Goal: Task Accomplishment & Management: Complete application form

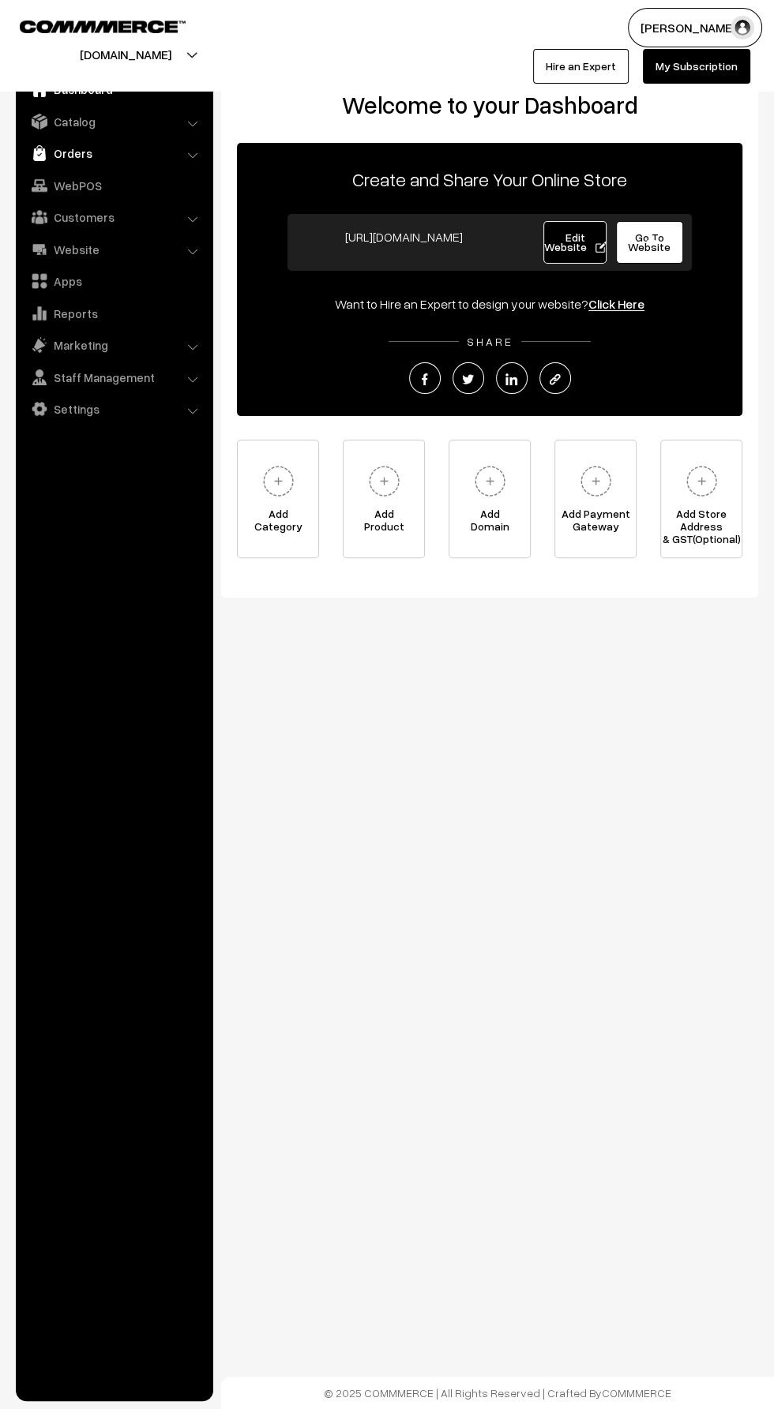
click at [61, 152] on link "Orders" at bounding box center [114, 153] width 188 height 28
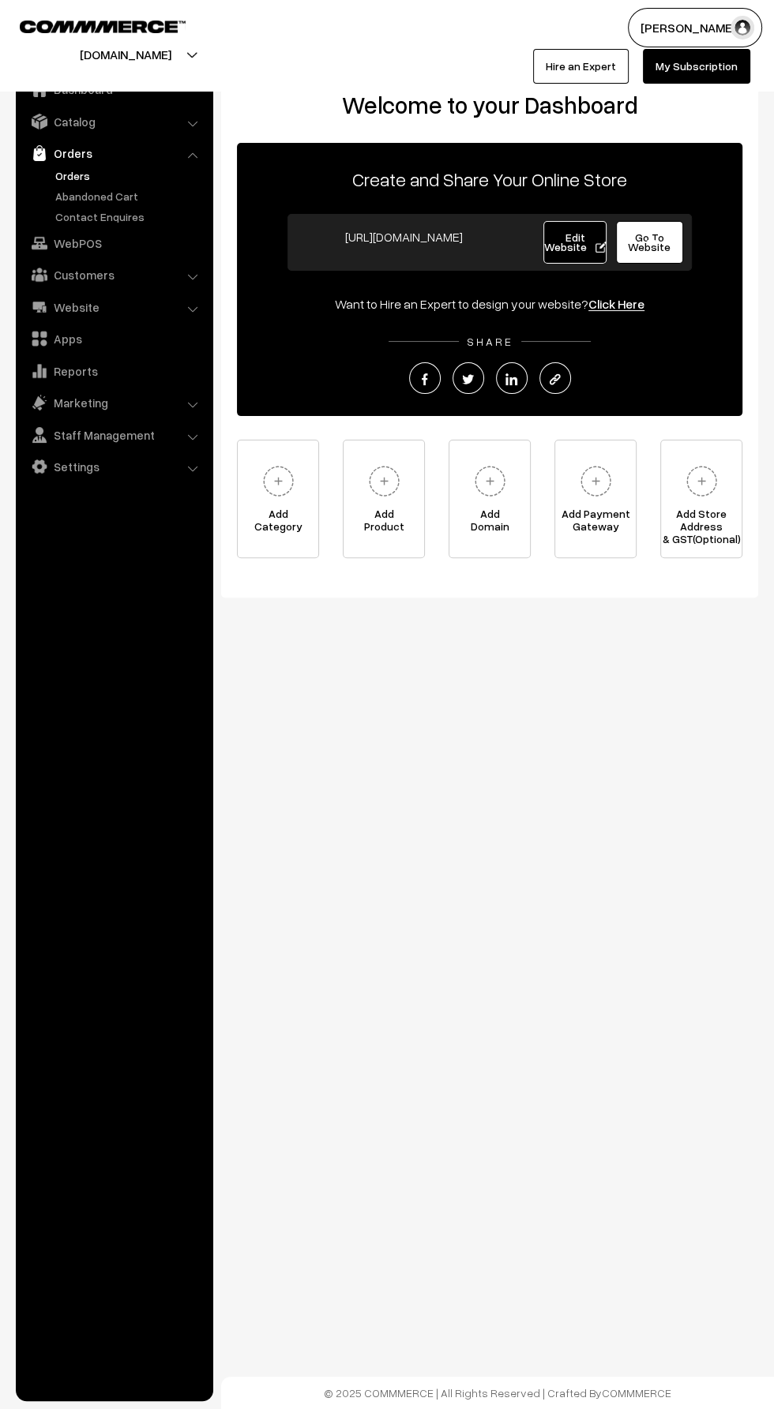
click at [81, 174] on link "Orders" at bounding box center [129, 175] width 156 height 17
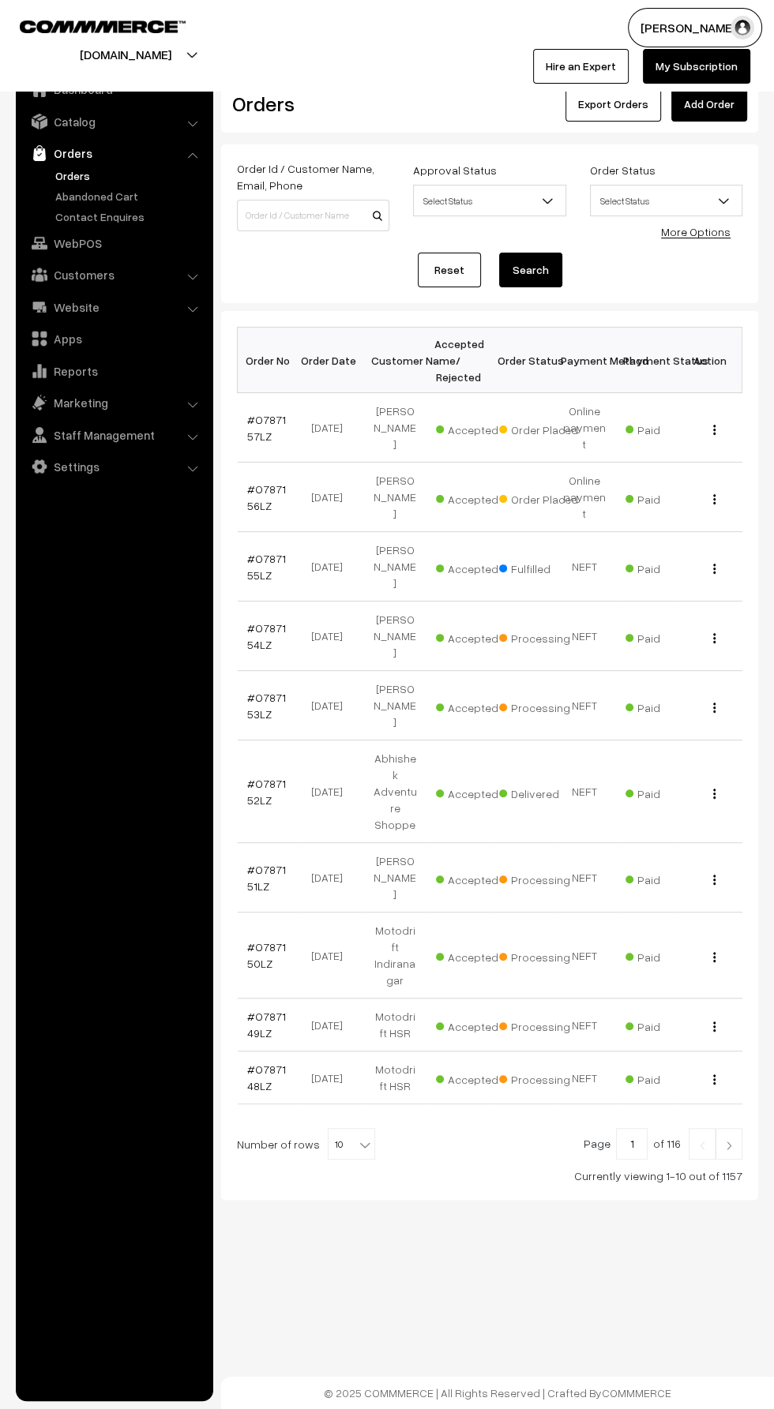
click at [688, 111] on link "Add Order" at bounding box center [709, 104] width 76 height 35
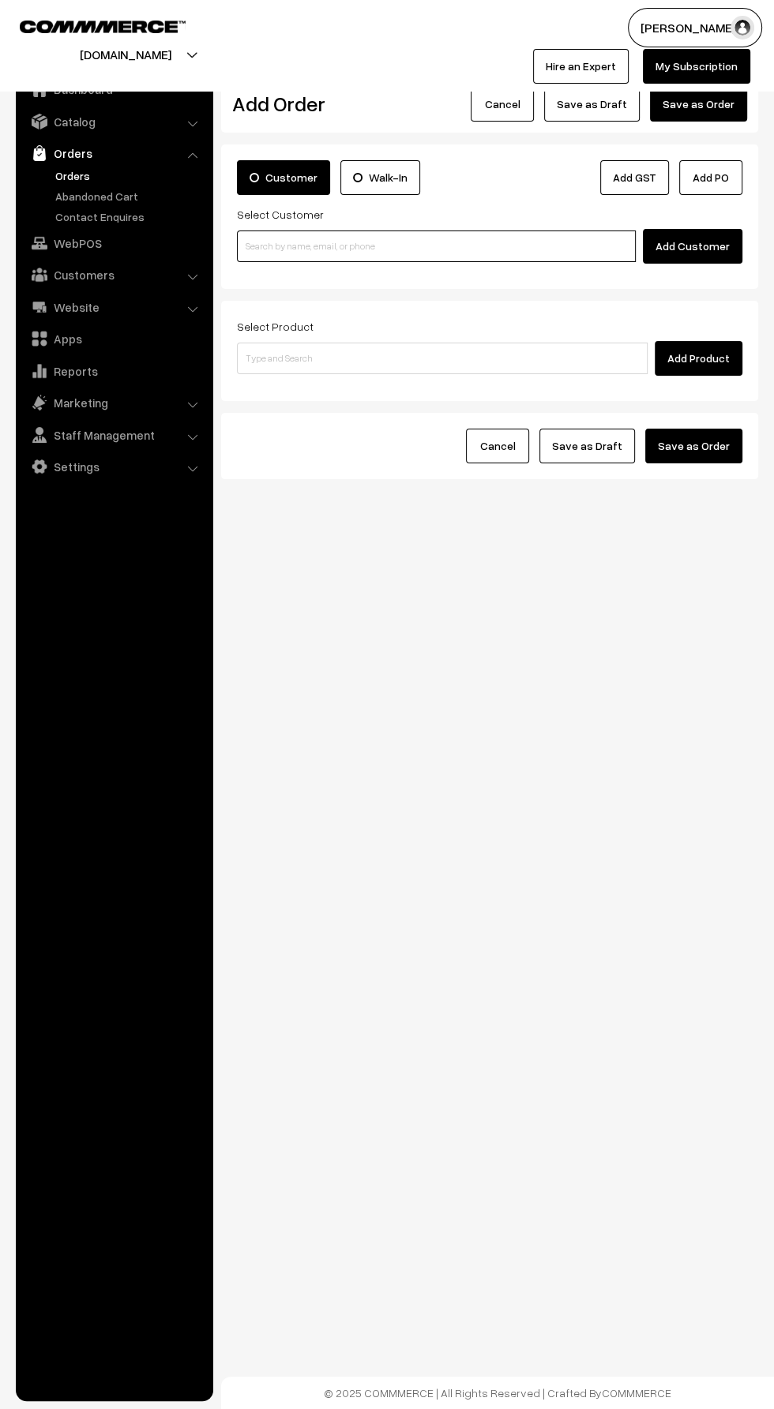
click at [254, 244] on input at bounding box center [436, 247] width 399 height 32
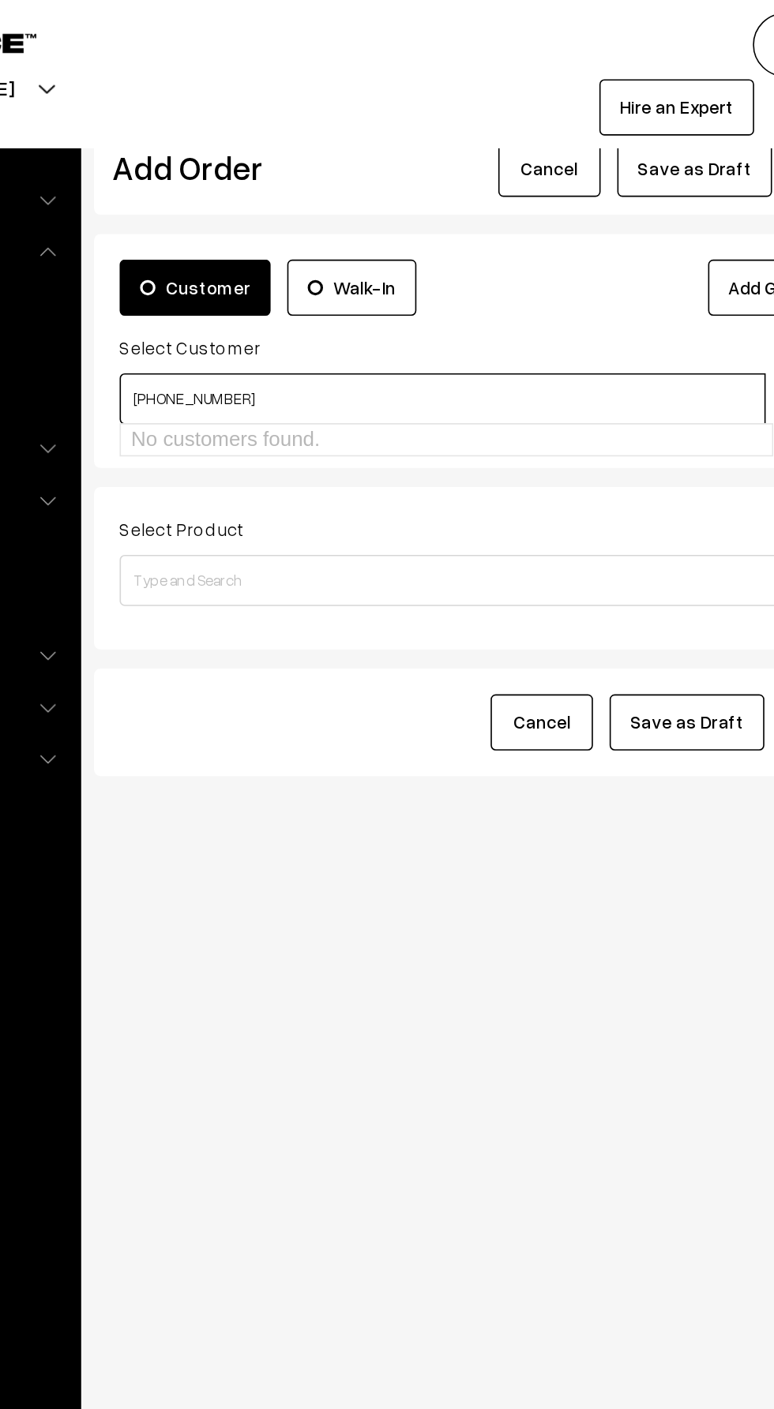
click at [284, 249] on input "[PHONE_NUMBER]" at bounding box center [436, 247] width 399 height 32
click at [256, 247] on input "[PHONE_NUMBER]" at bounding box center [436, 247] width 399 height 32
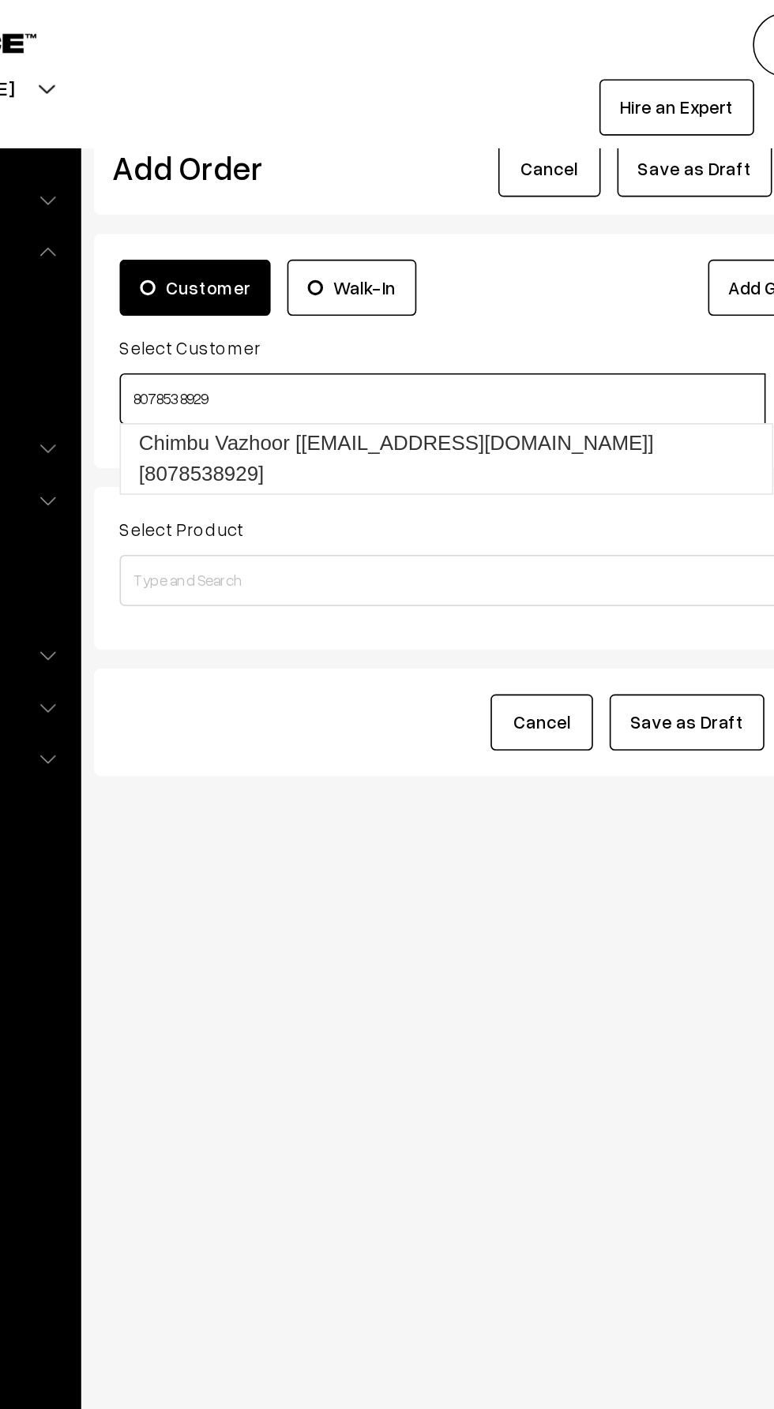
click at [275, 275] on link "Chimbu Vazhoor [cvazhoor@gmail.com] [8078538929]" at bounding box center [439, 283] width 402 height 43
type input "8078538929"
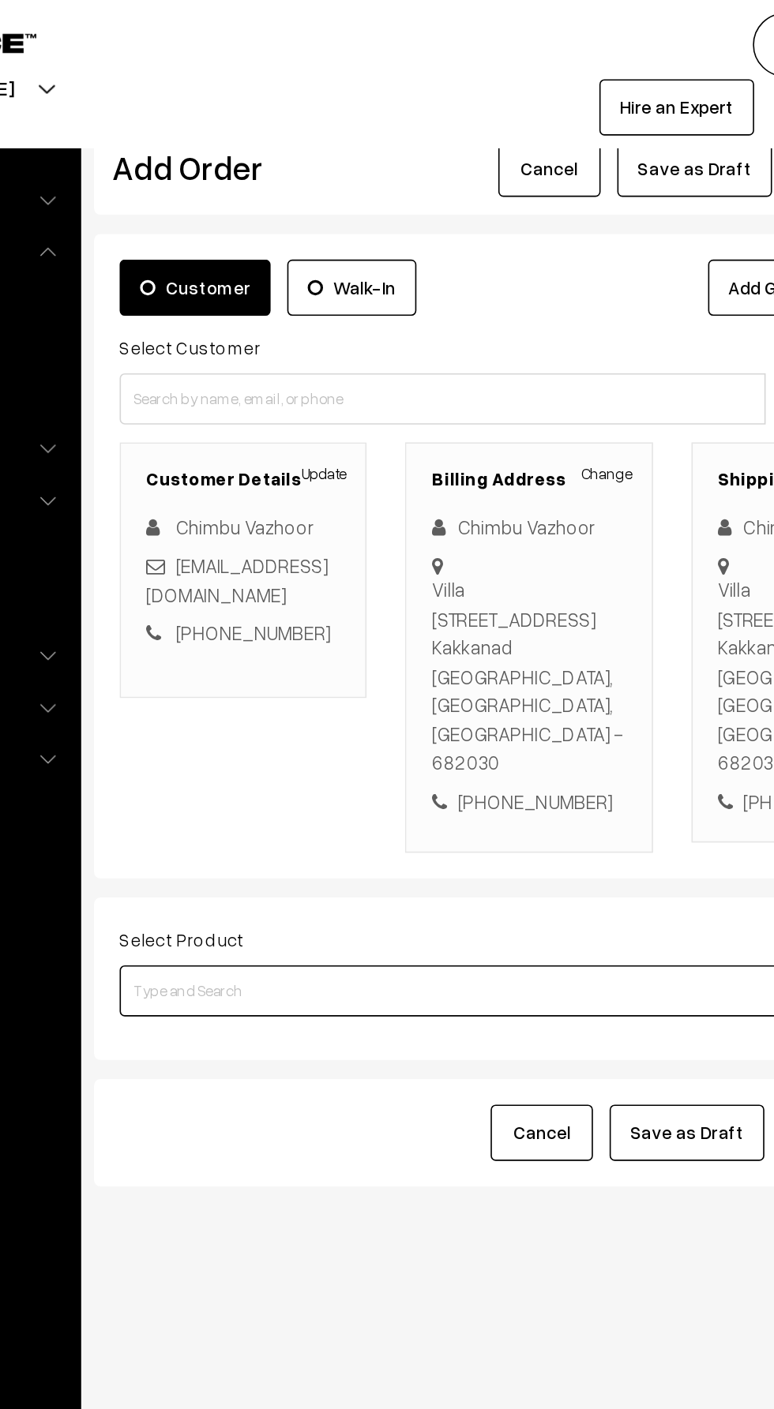
click at [277, 596] on input at bounding box center [442, 612] width 411 height 32
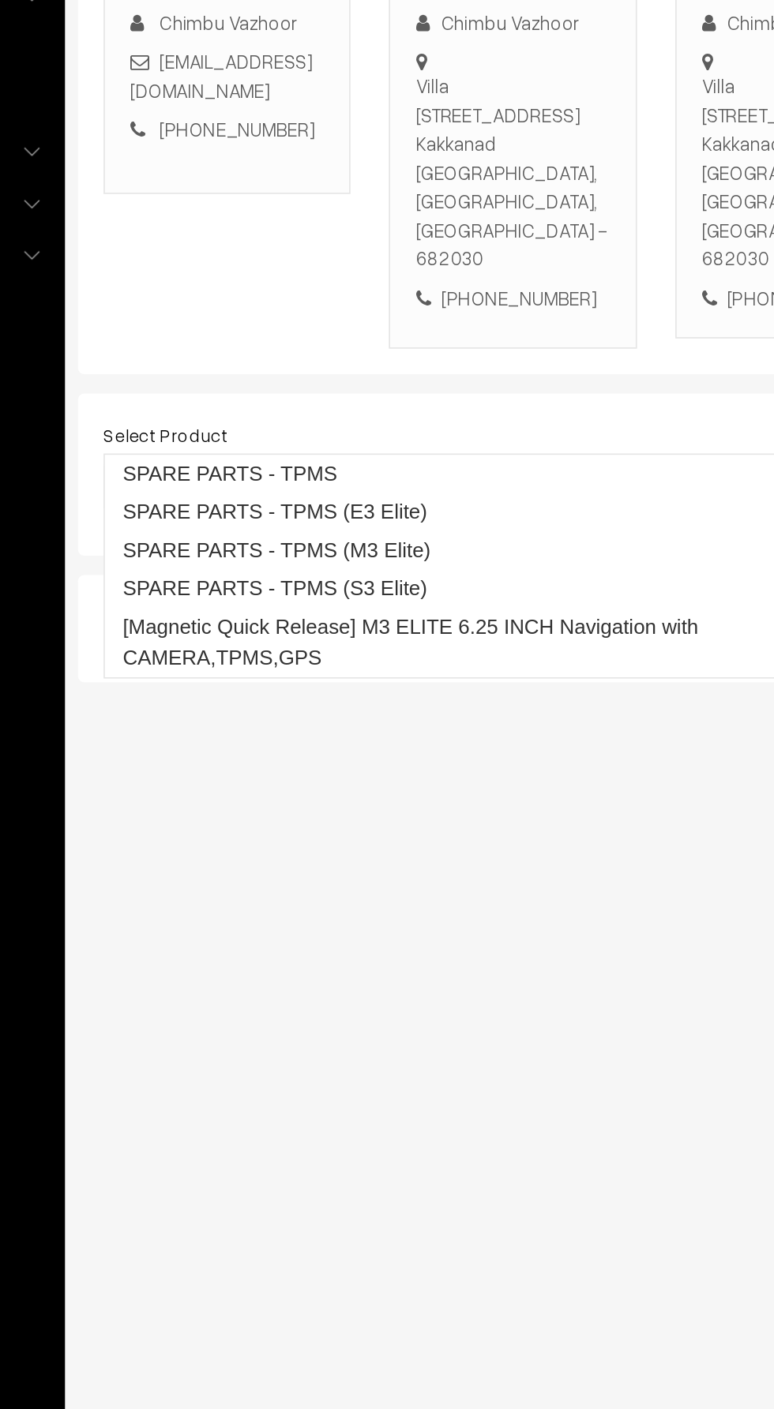
type input "M3 Elite"
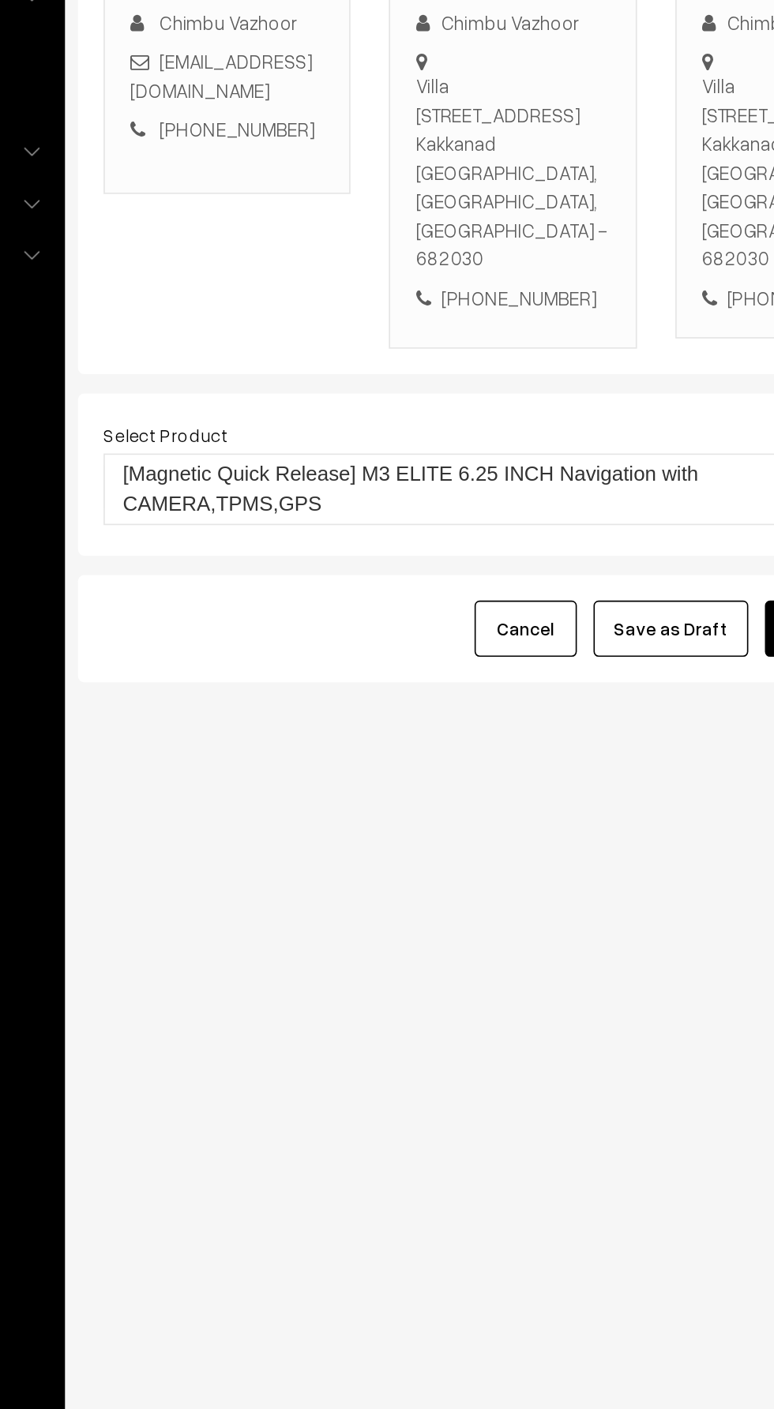
click at [276, 607] on link "[Magnetic Quick Release] M3 ELITE 6.25 INCH Navigation with CAMERA,TPMS,GPS" at bounding box center [482, 613] width 489 height 43
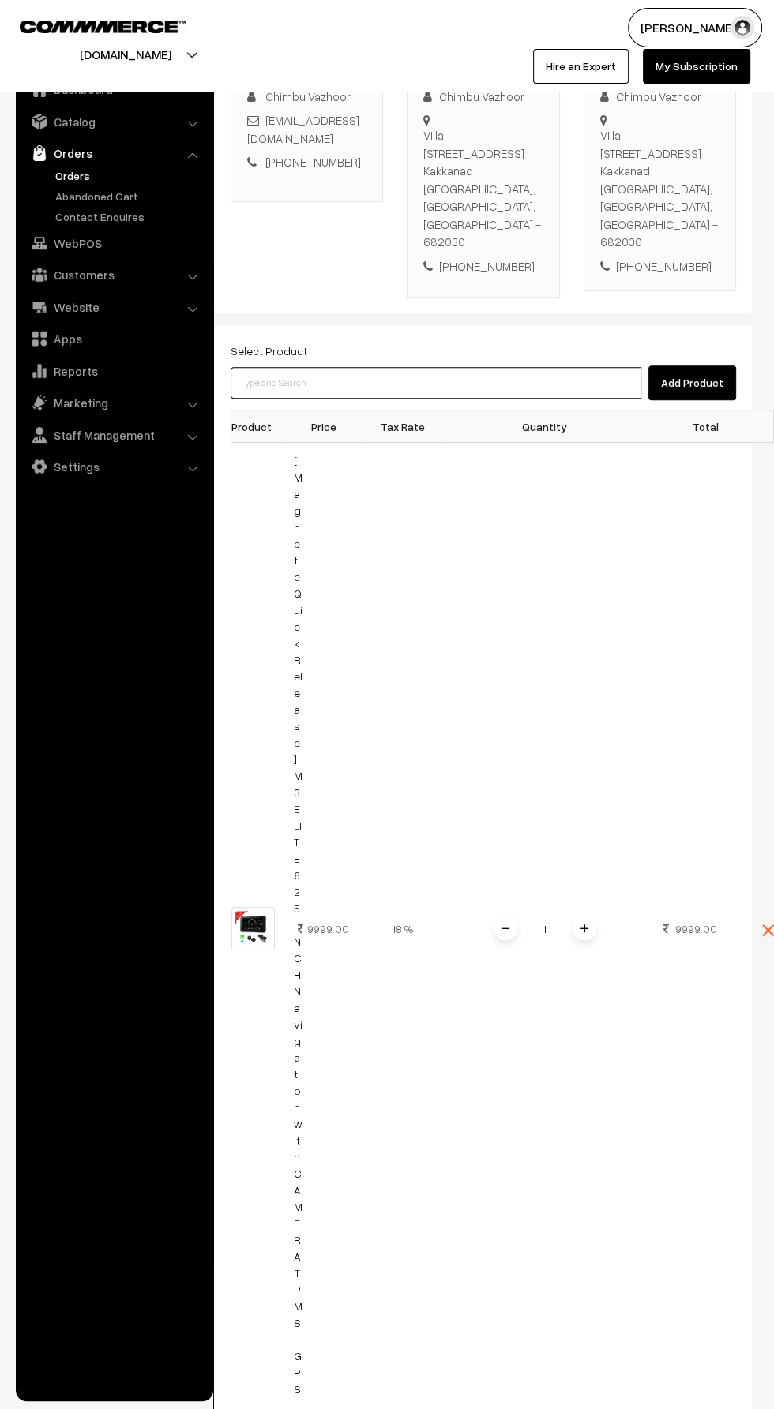
scroll to position [708, 0]
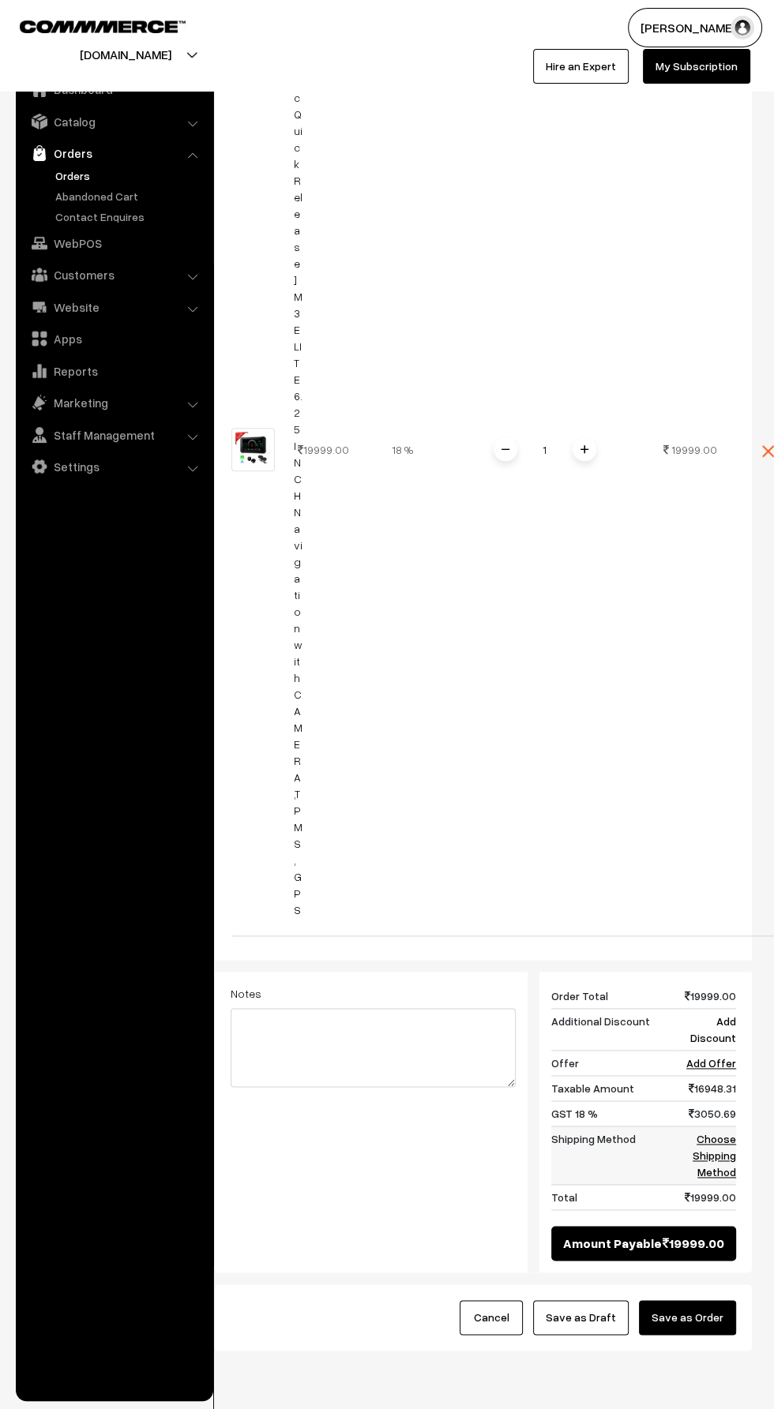
click at [718, 1132] on link "Choose Shipping Method" at bounding box center [713, 1155] width 43 height 47
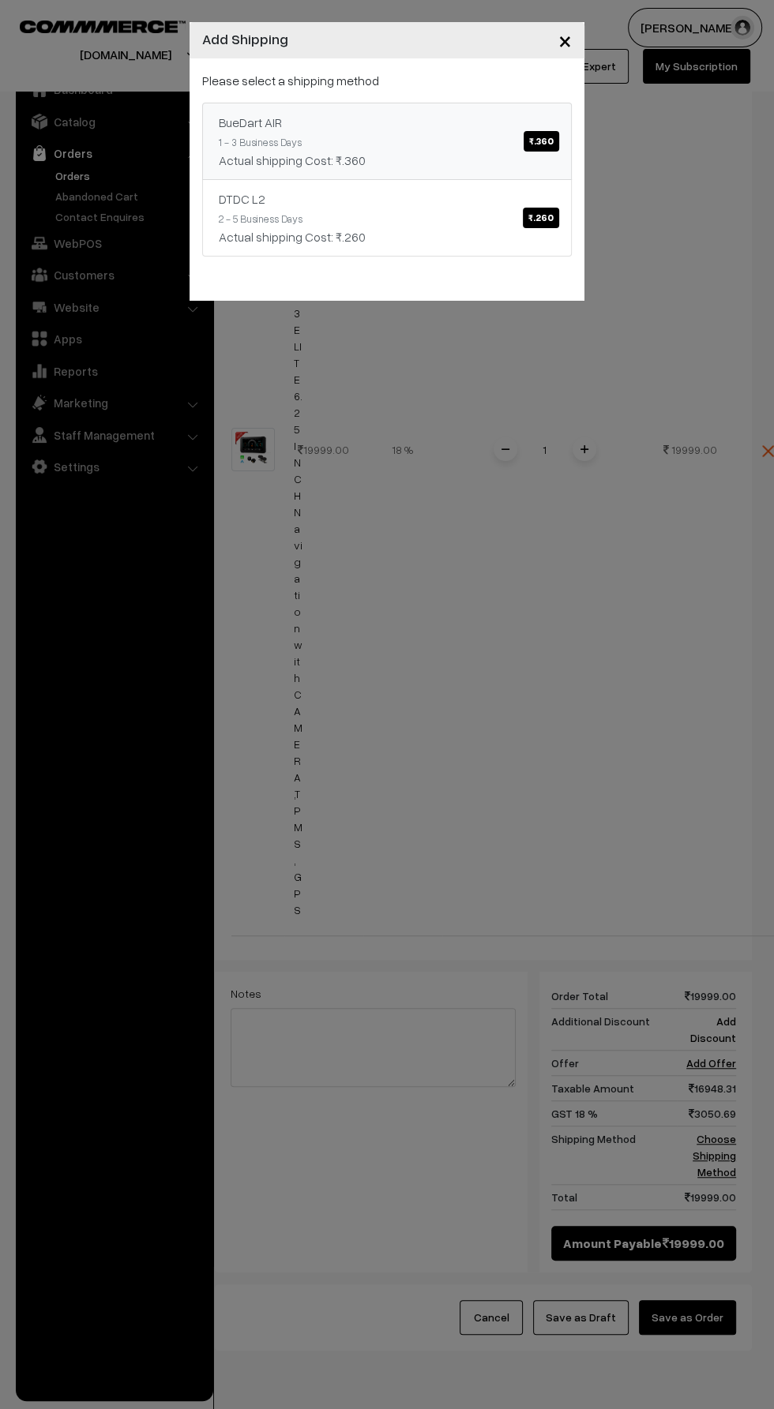
click at [531, 136] on span "₹.360" at bounding box center [541, 141] width 36 height 21
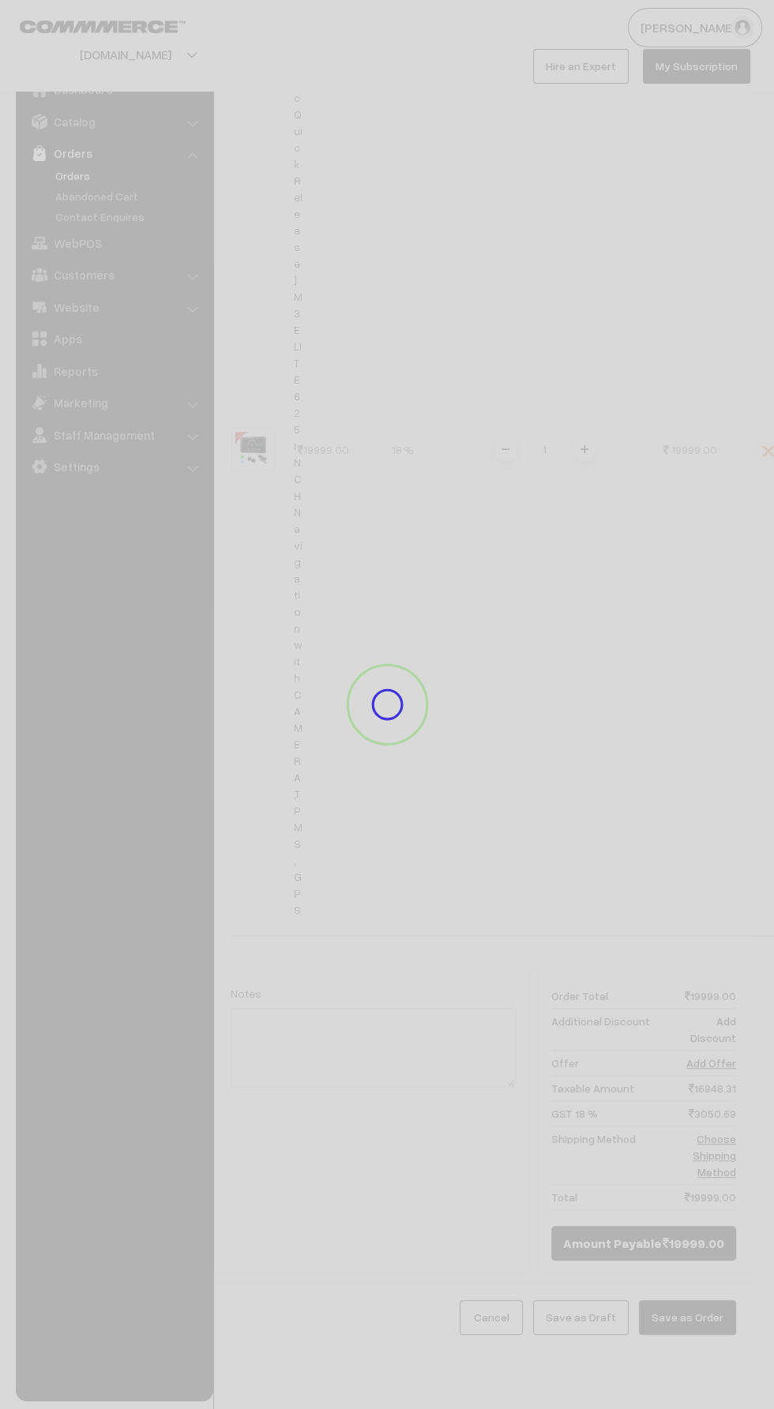
scroll to position [692, 0]
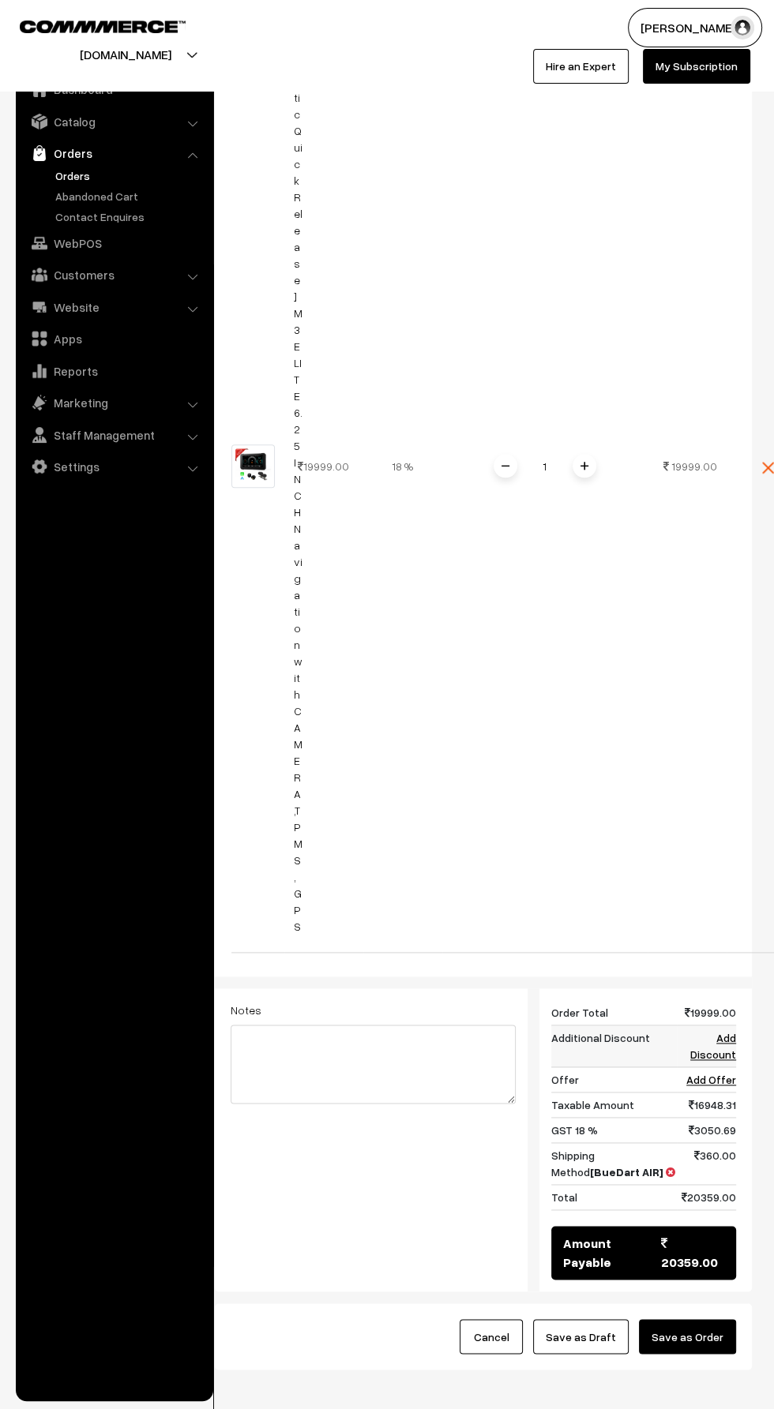
click at [725, 1031] on link "Add Discount" at bounding box center [713, 1046] width 46 height 30
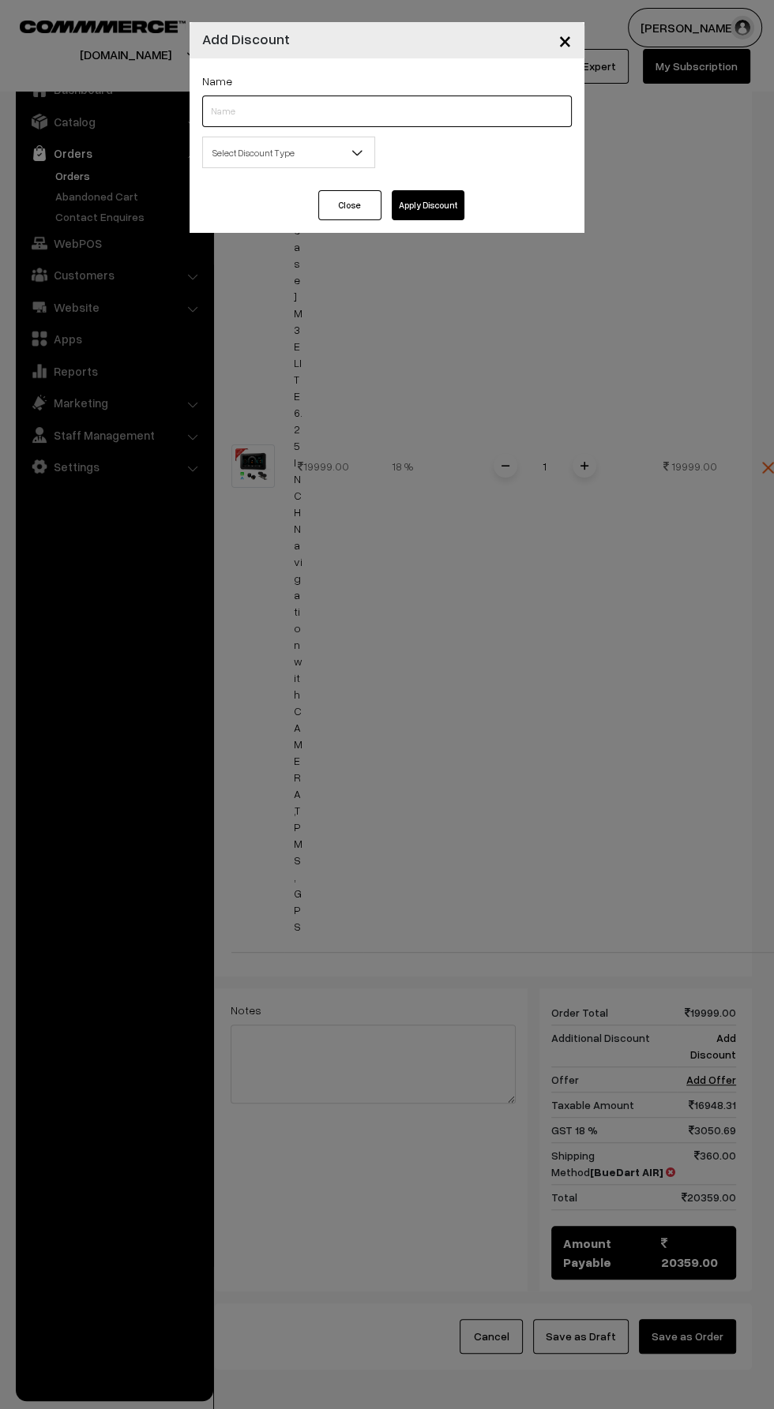
click at [228, 111] on input "text" at bounding box center [386, 112] width 369 height 32
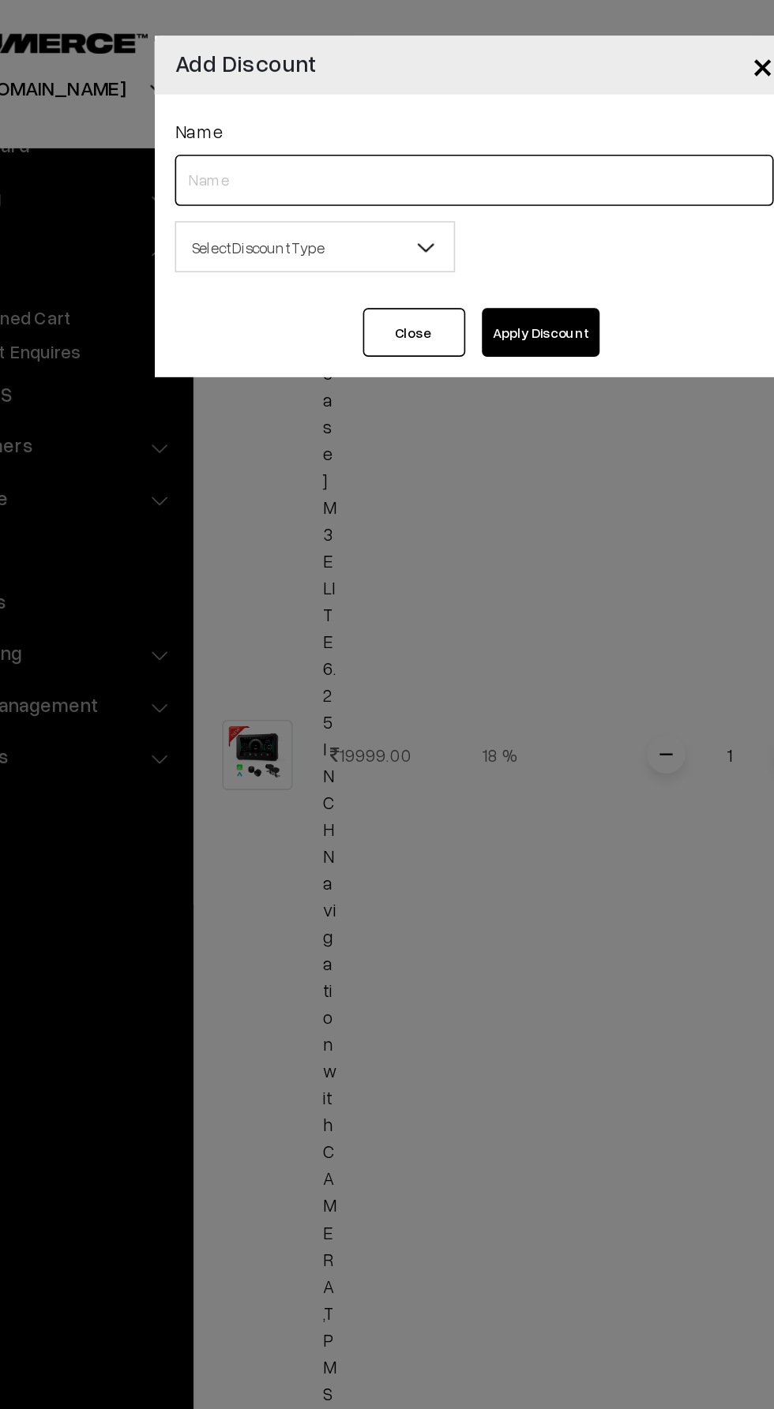
type input "FNF"
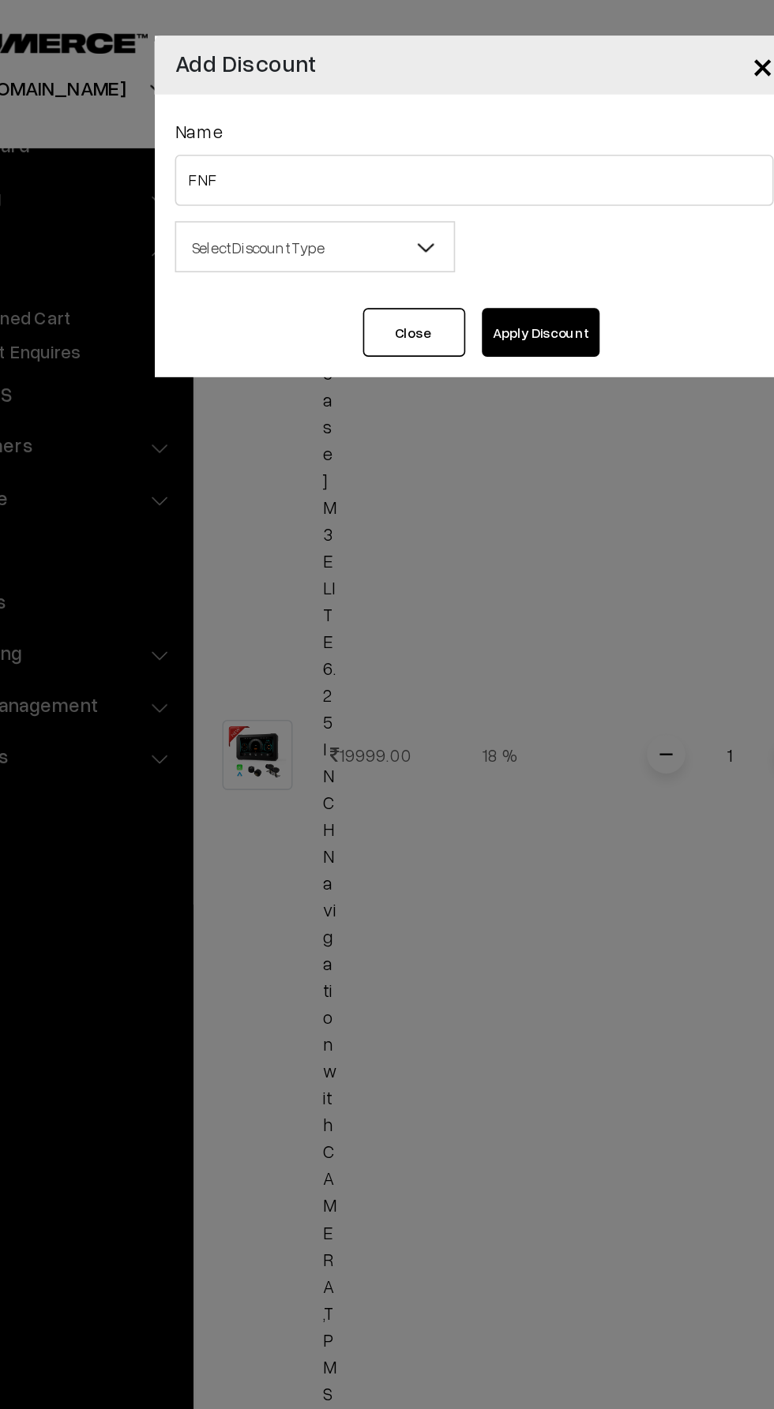
click at [241, 163] on span "Select Discount Type" at bounding box center [288, 153] width 171 height 28
click at [220, 165] on span "Flat" at bounding box center [288, 153] width 171 height 28
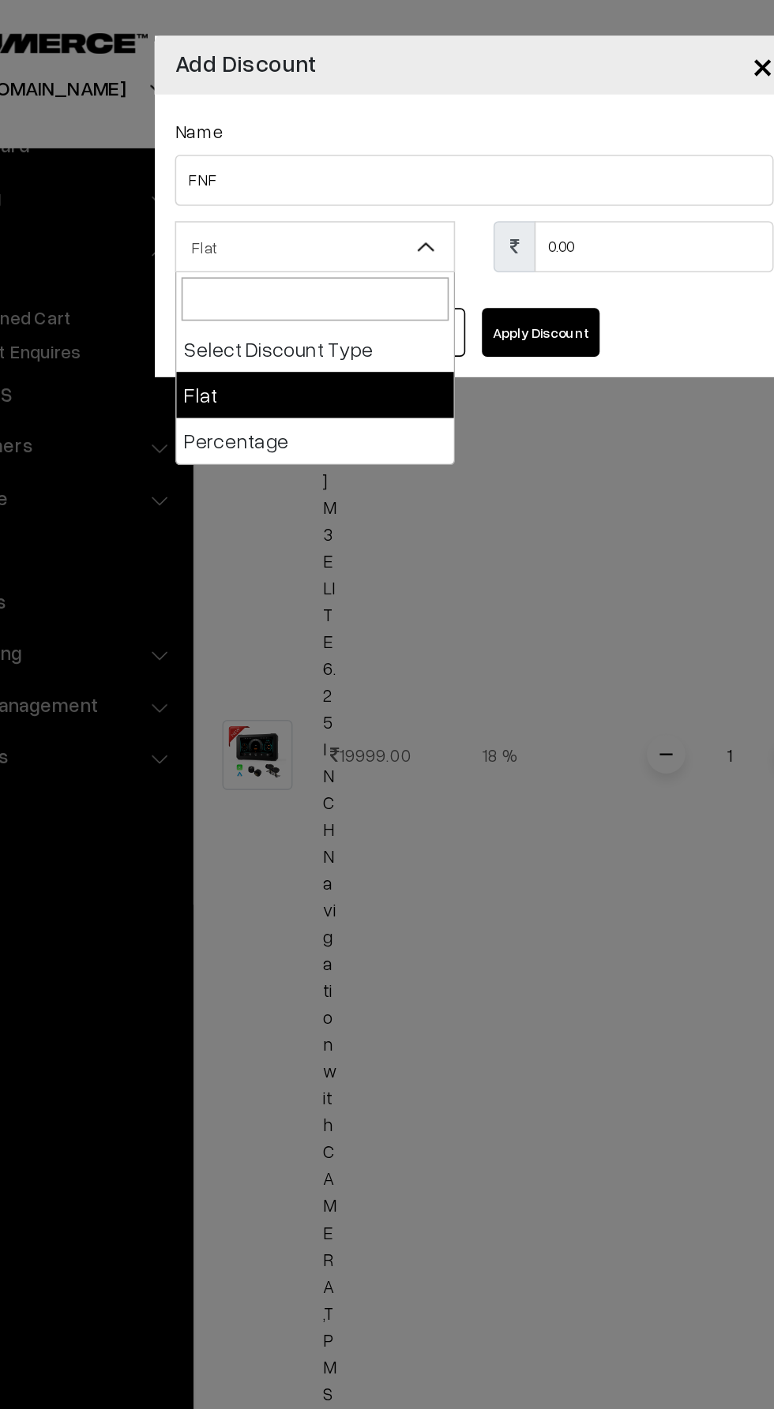
select select "percentage"
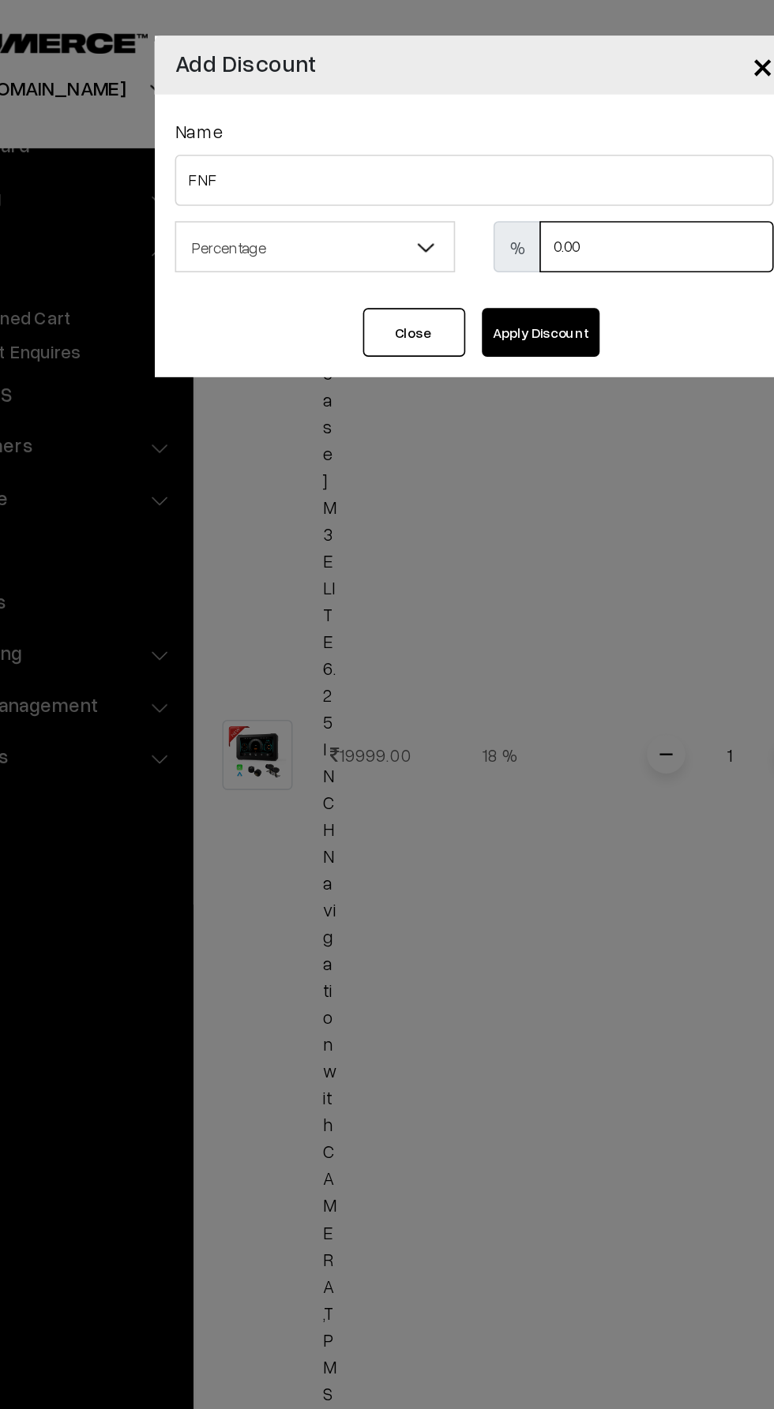
click at [463, 158] on input "0.00" at bounding box center [499, 153] width 144 height 32
type input "0"
type input "10"
click at [414, 205] on button "Apply Discount" at bounding box center [428, 205] width 73 height 30
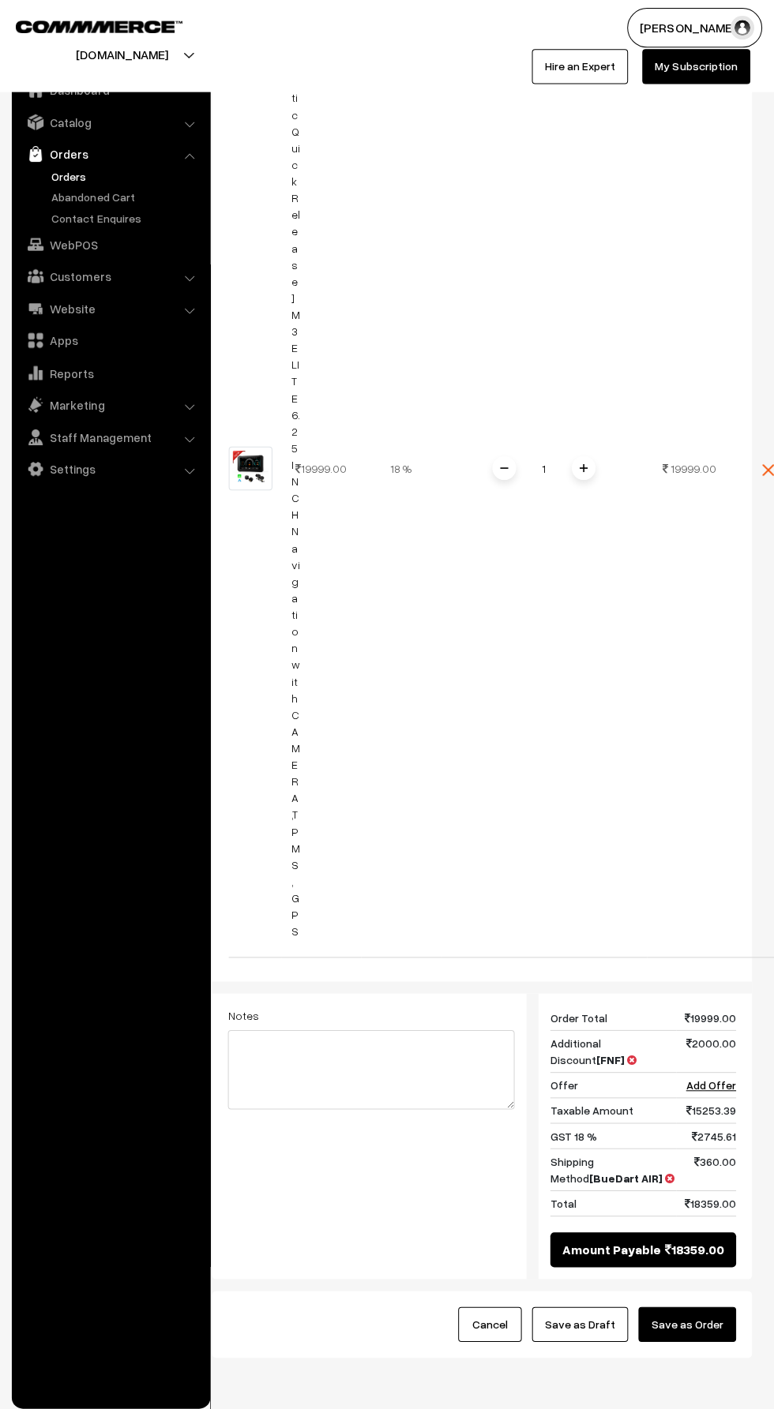
scroll to position [0, 4]
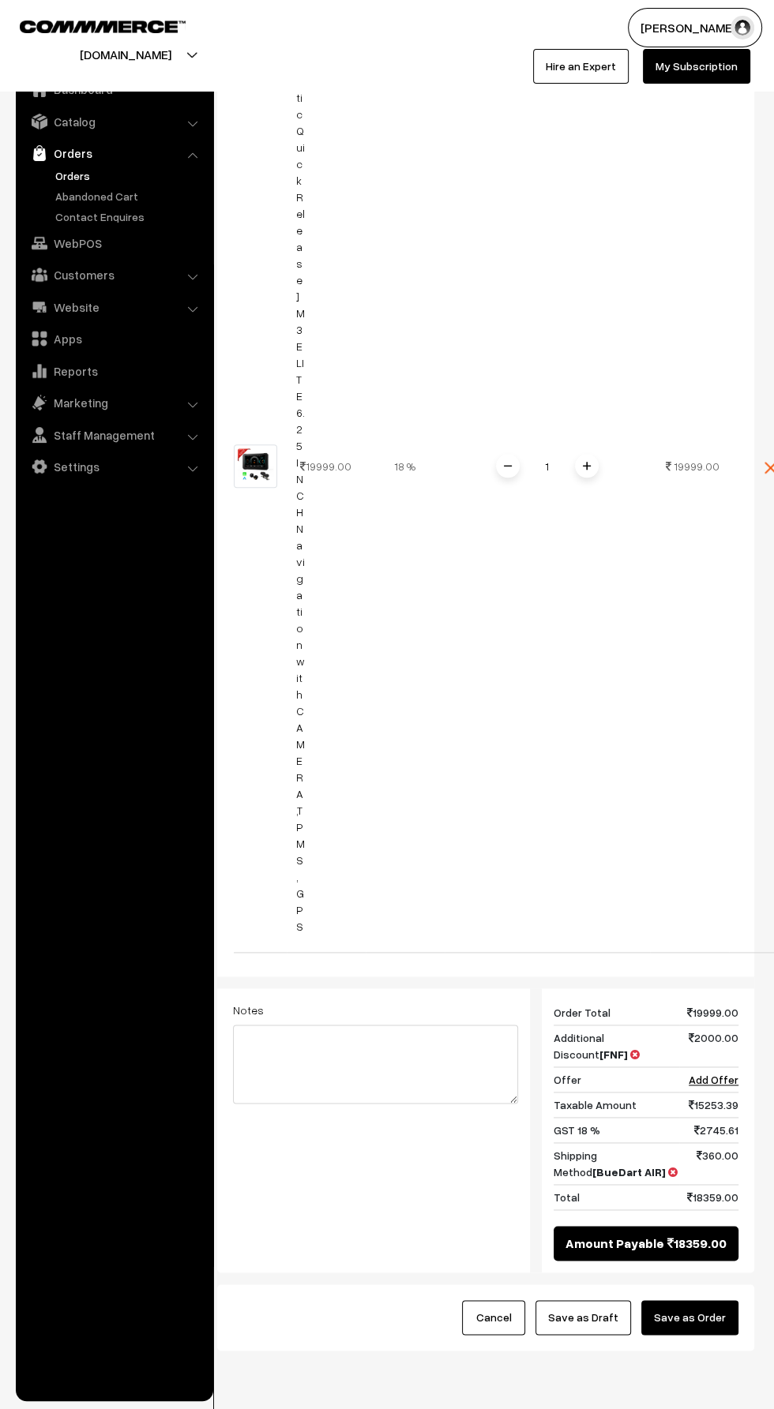
click at [720, 1300] on button "Save as Order" at bounding box center [689, 1317] width 97 height 35
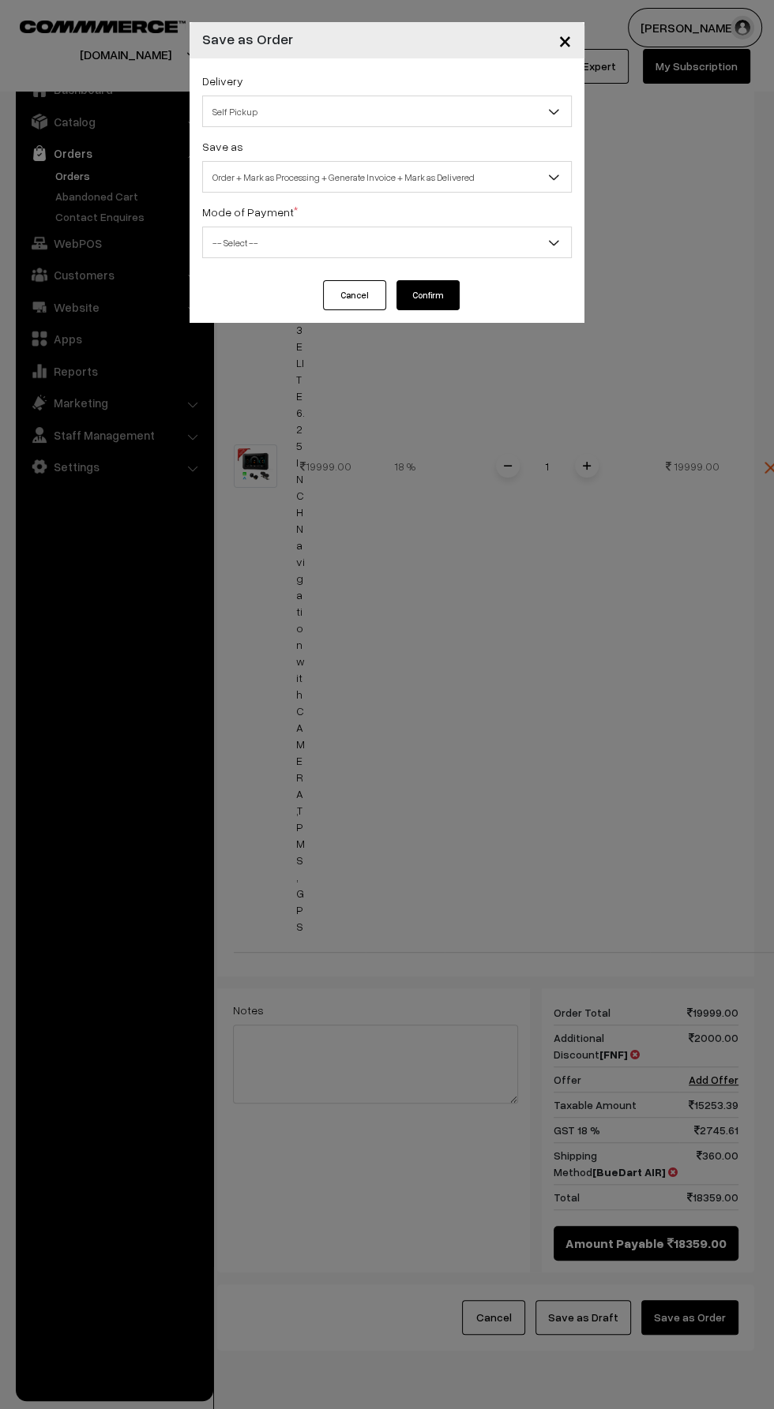
click at [224, 109] on span "Self Pickup" at bounding box center [387, 112] width 368 height 28
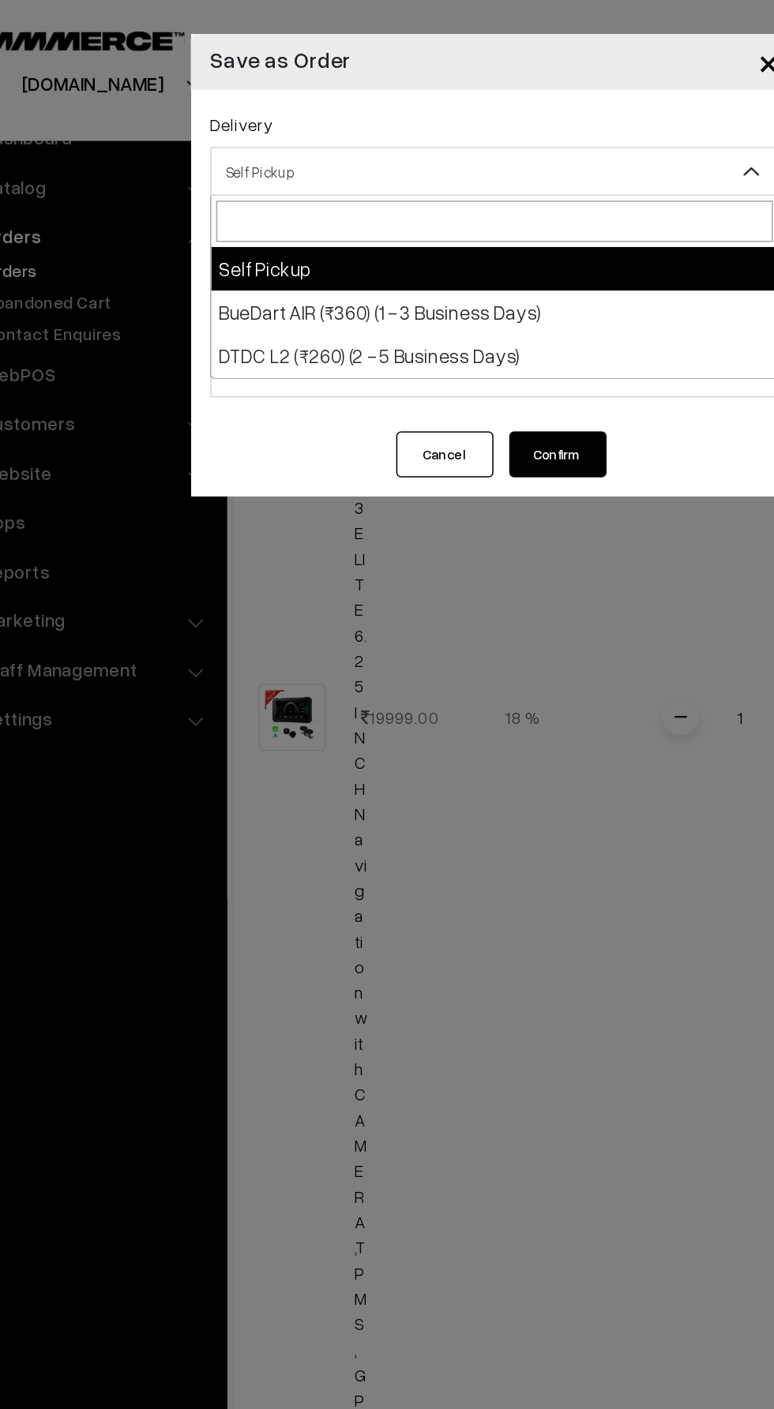
select select "BA1"
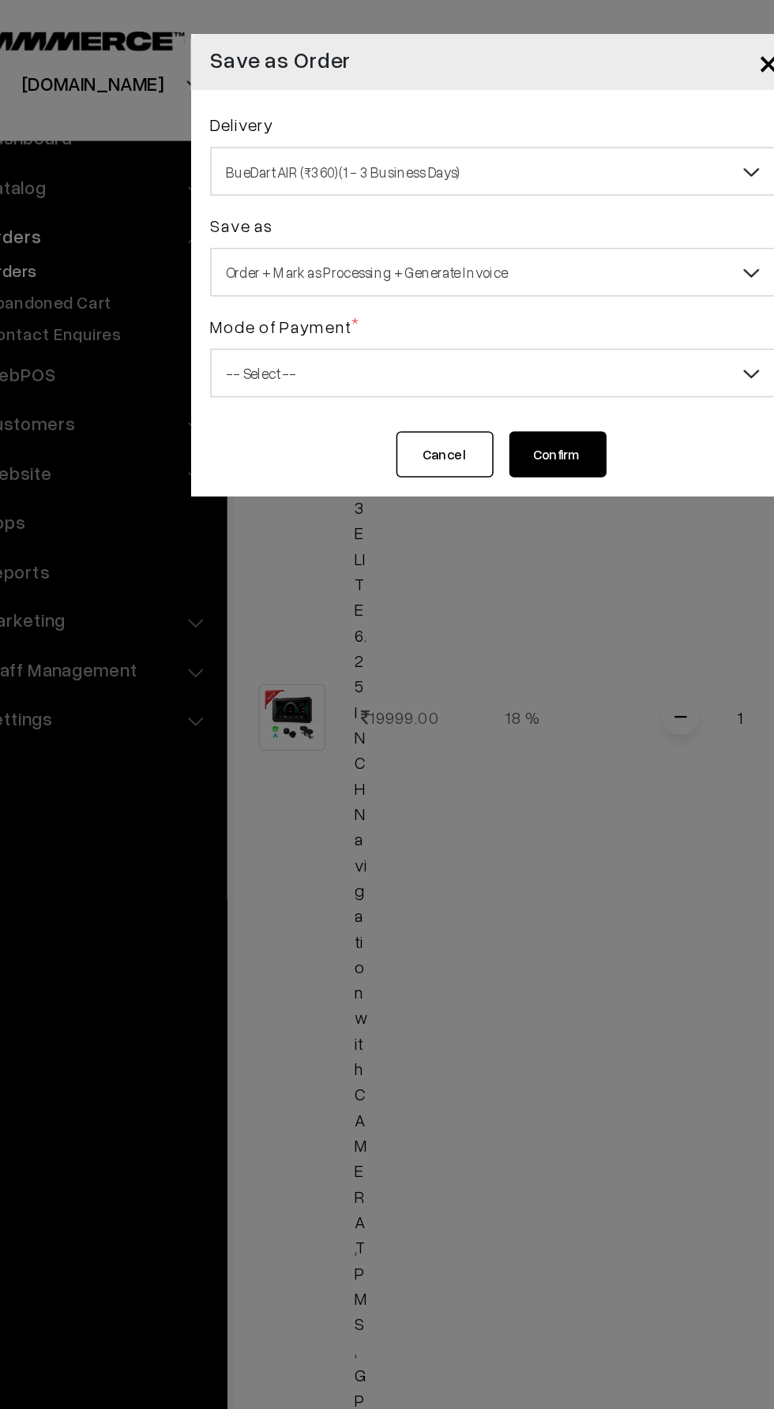
click at [251, 175] on span "Order + Mark as Processing + Generate Invoice" at bounding box center [387, 177] width 368 height 28
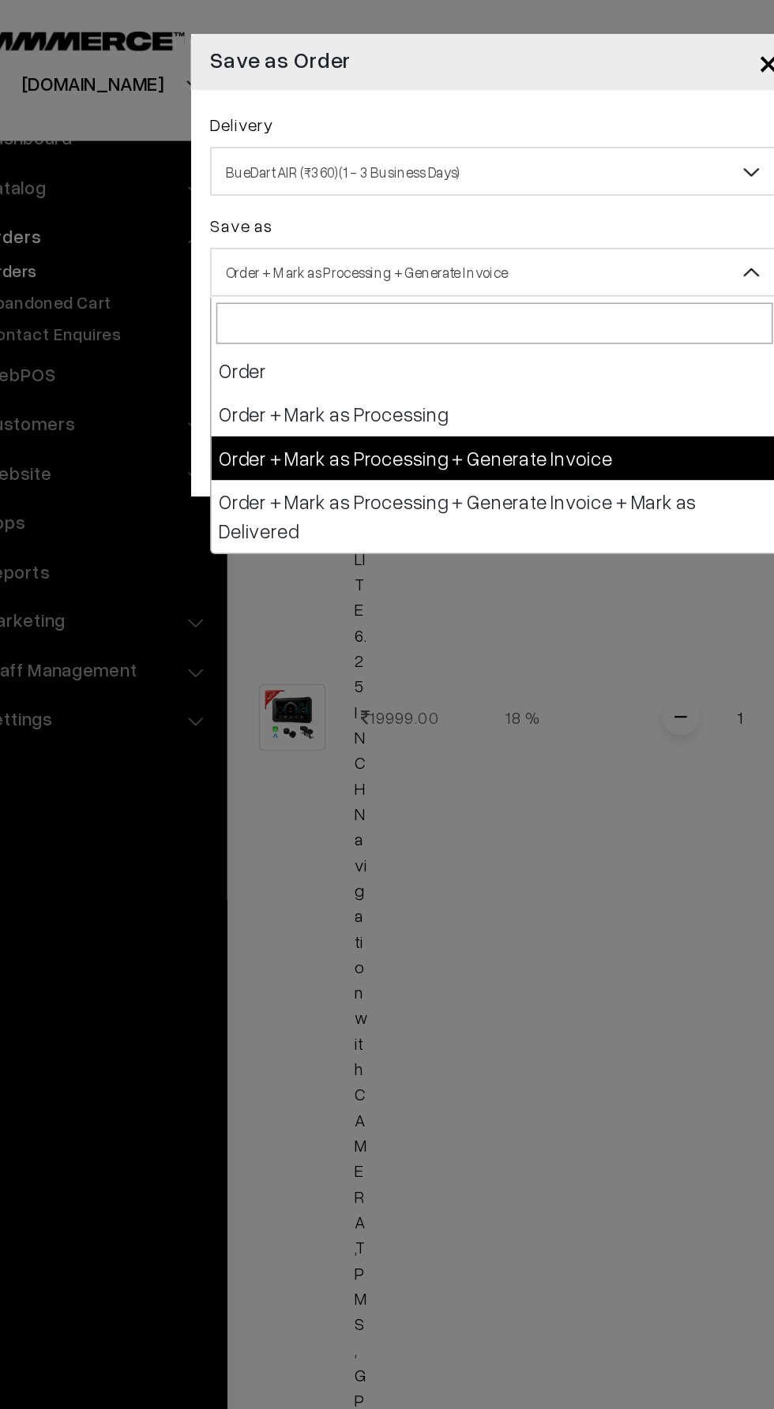
select select "1"
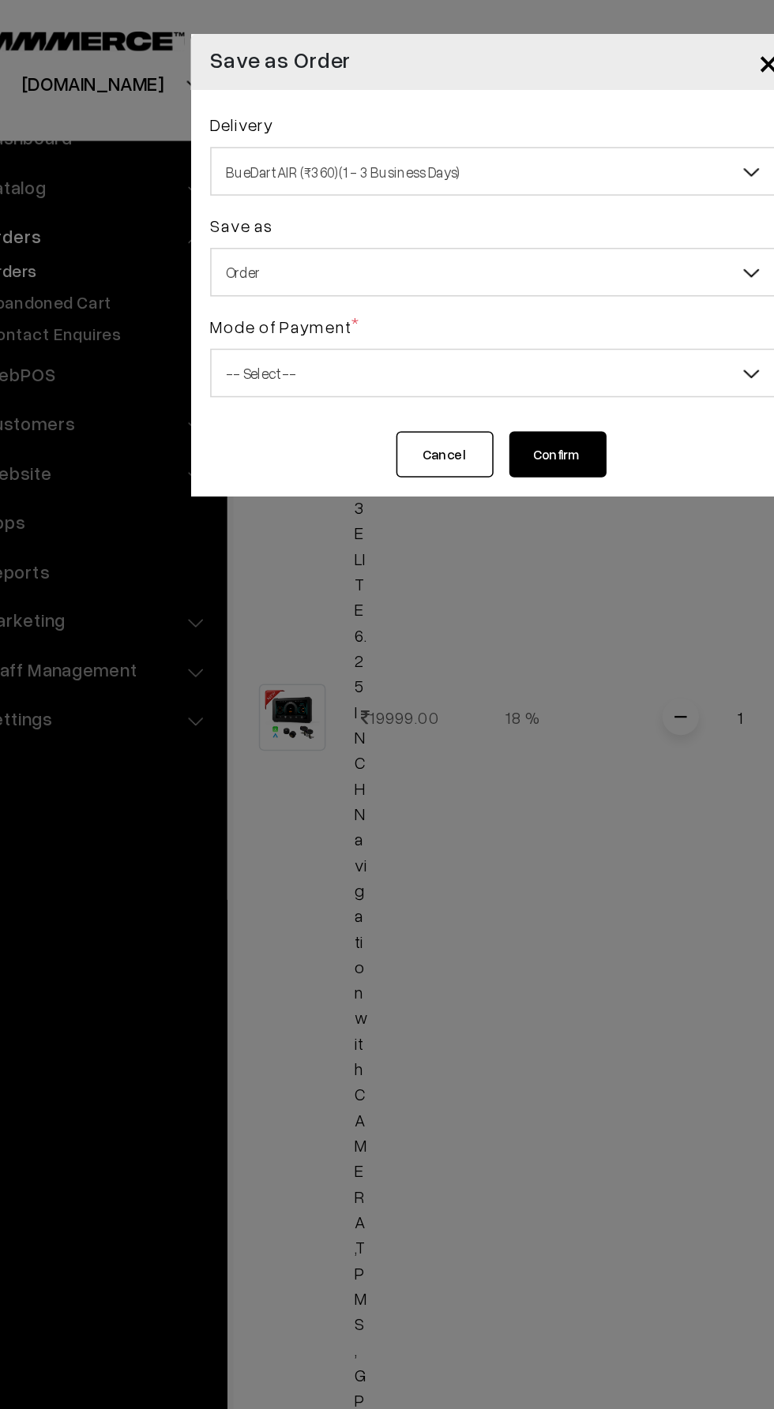
click at [234, 183] on span "Order" at bounding box center [387, 177] width 368 height 28
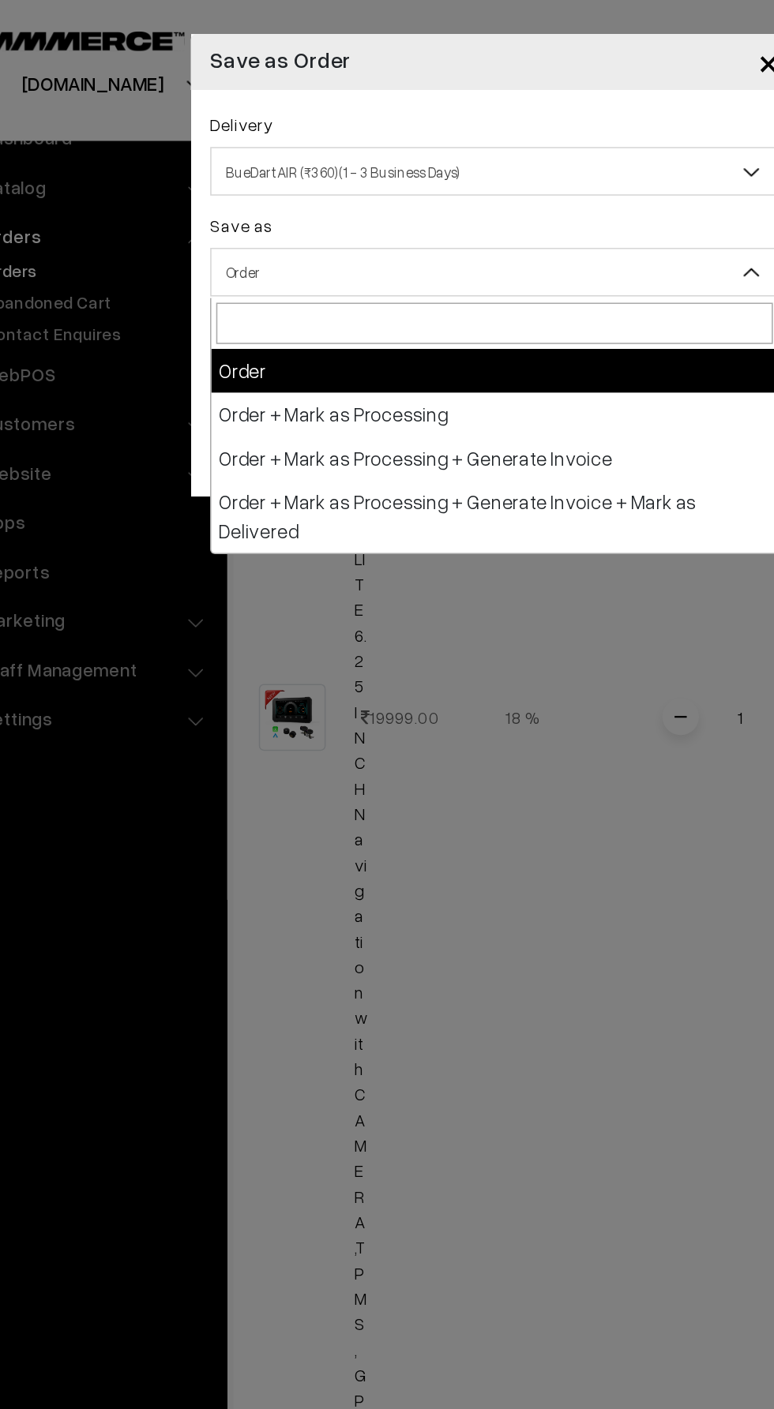
click at [232, 111] on span "BueDart AIR (₹360) (1 - 3 Business Days)" at bounding box center [387, 112] width 368 height 28
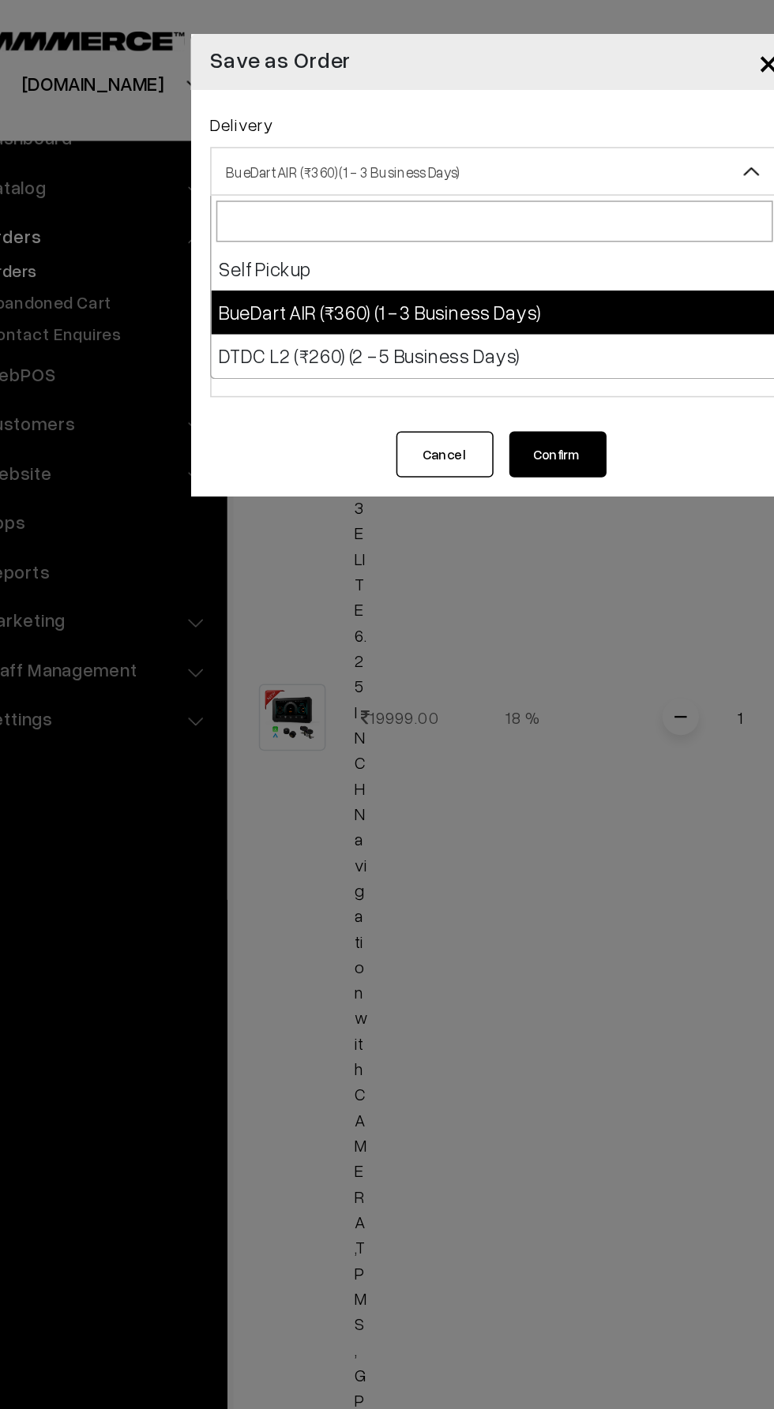
select select "DL1"
select select "3"
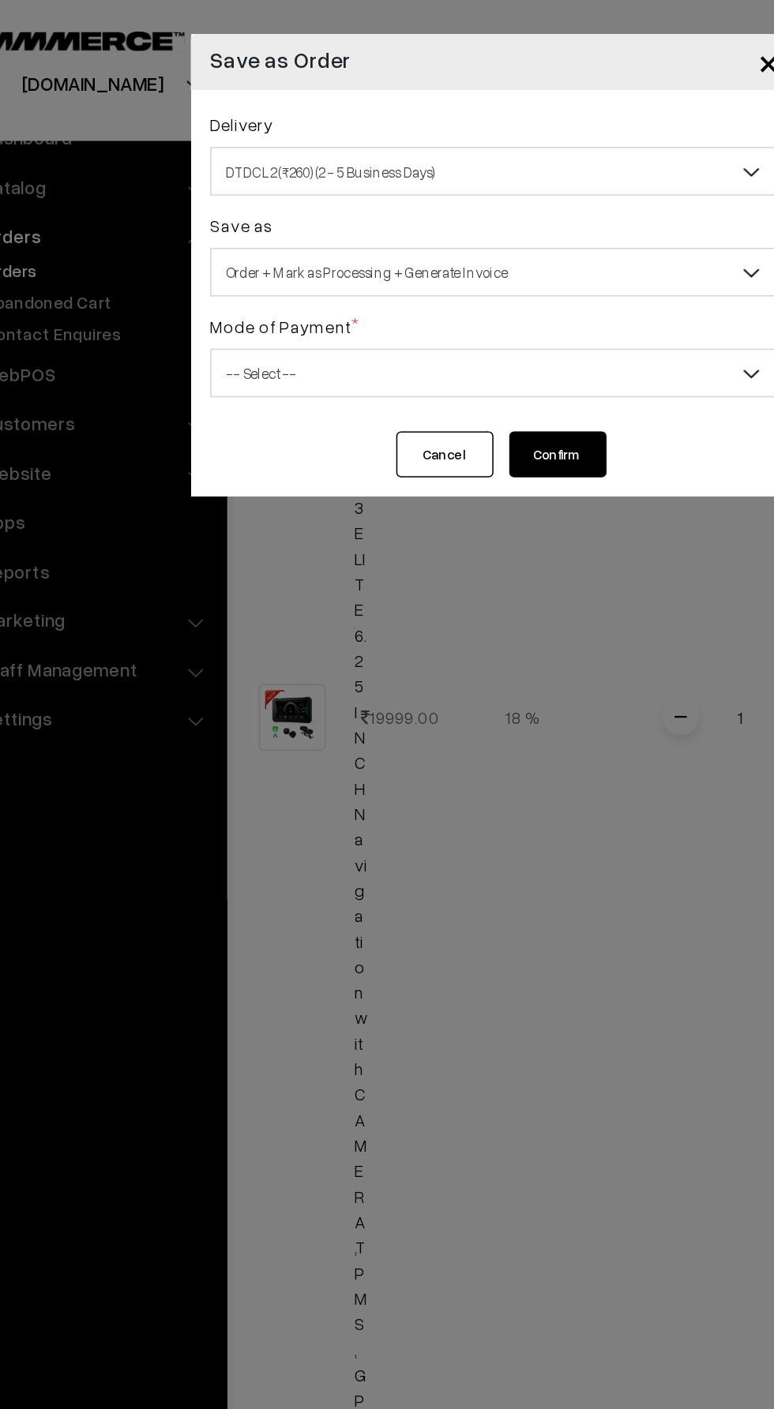
click at [239, 171] on span "Order + Mark as Processing + Generate Invoice" at bounding box center [387, 177] width 368 height 28
click at [231, 247] on span "-- Select --" at bounding box center [387, 243] width 368 height 28
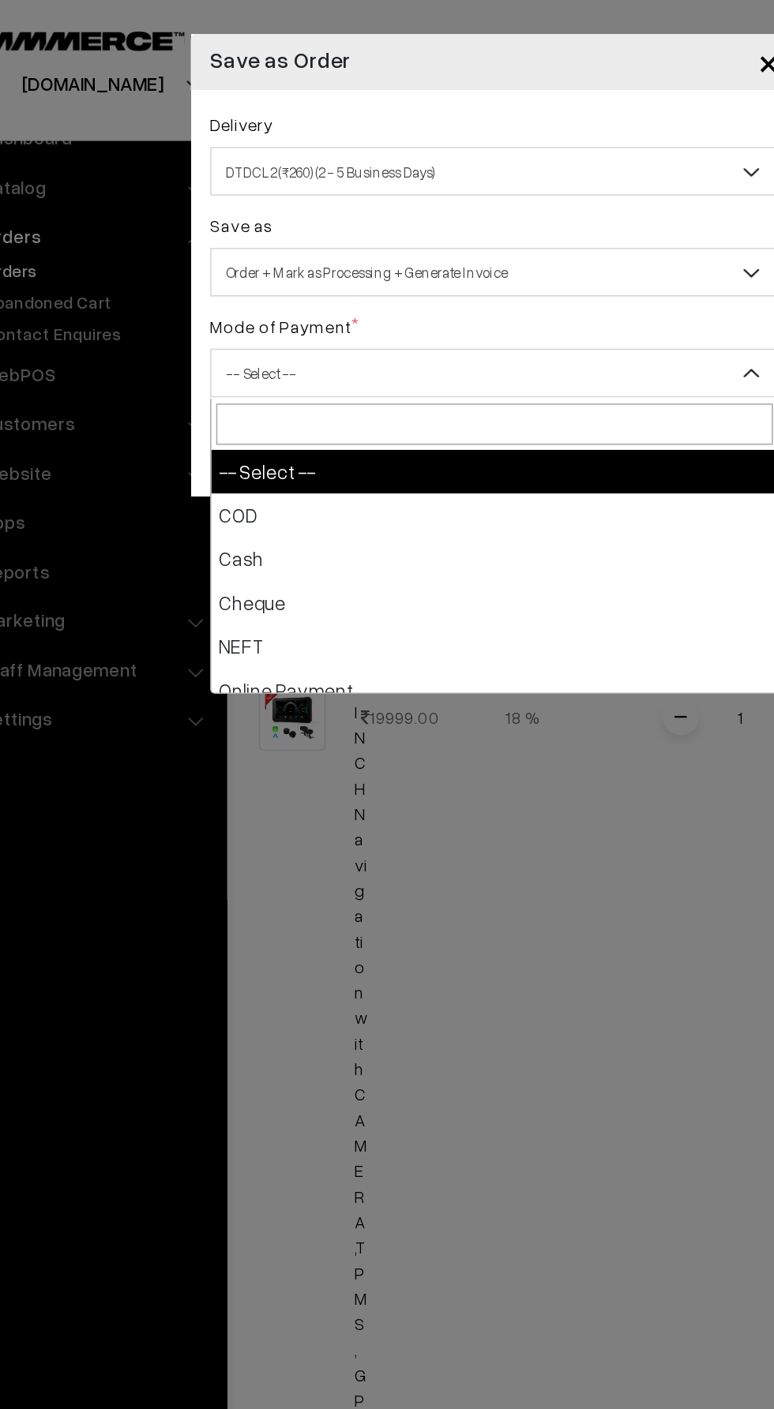
select select "4"
checkbox input "true"
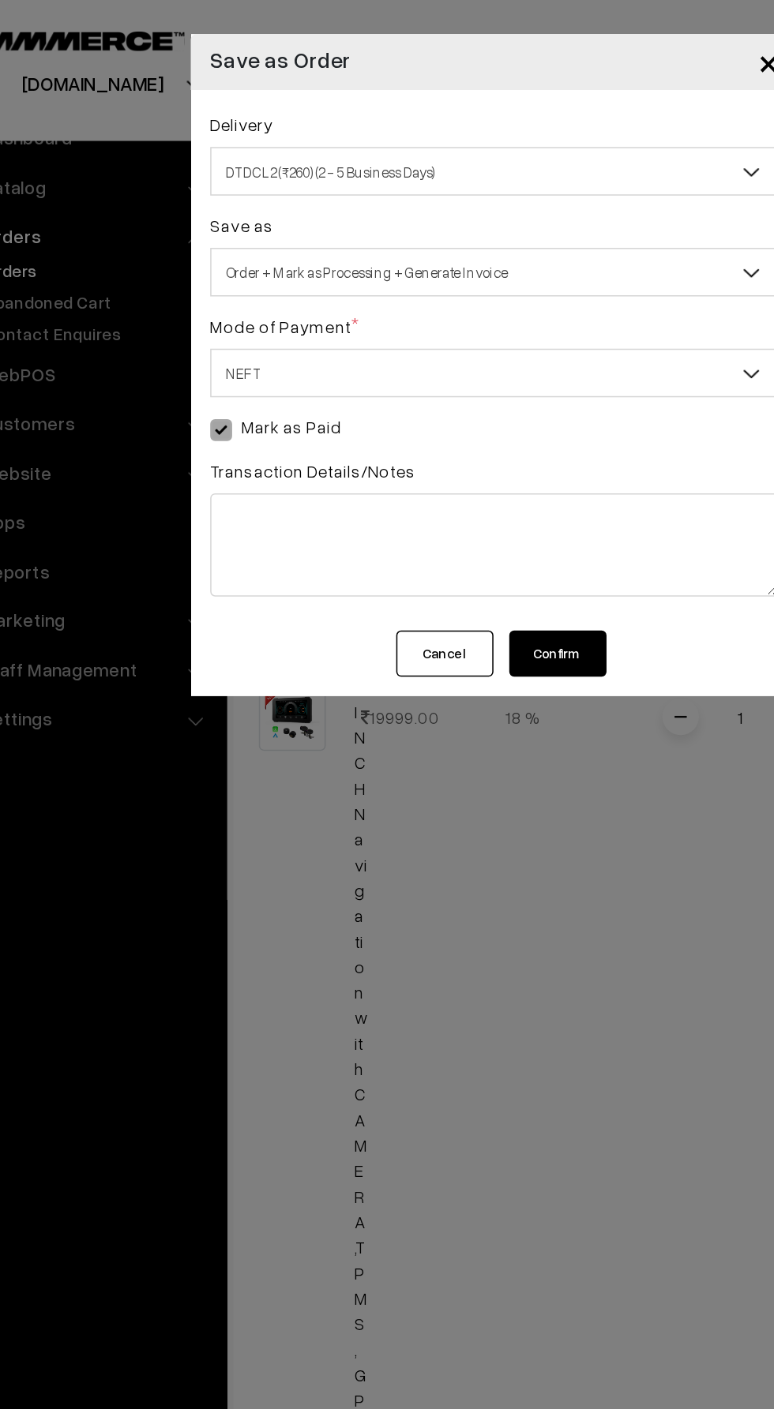
click at [218, 229] on span "NEFT" at bounding box center [387, 243] width 368 height 28
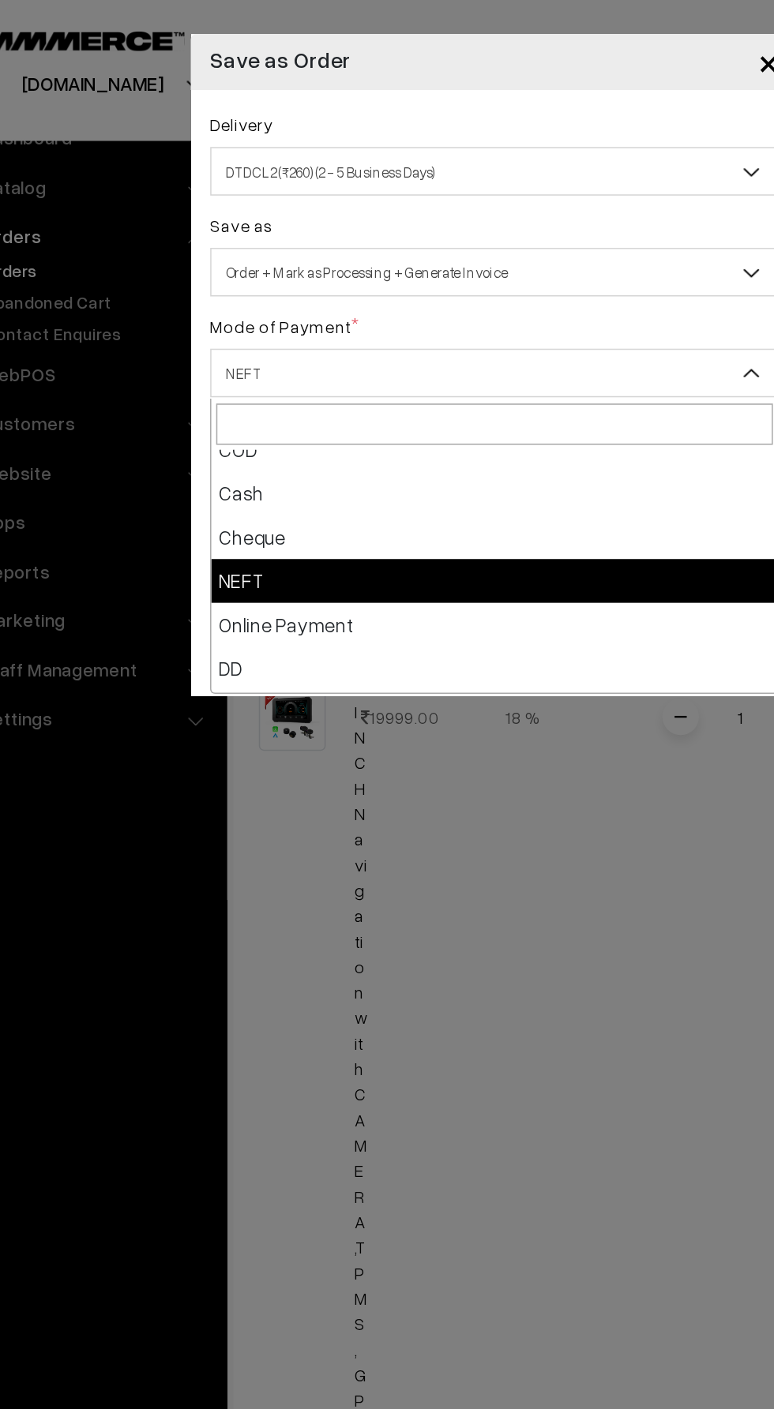
scroll to position [69, 0]
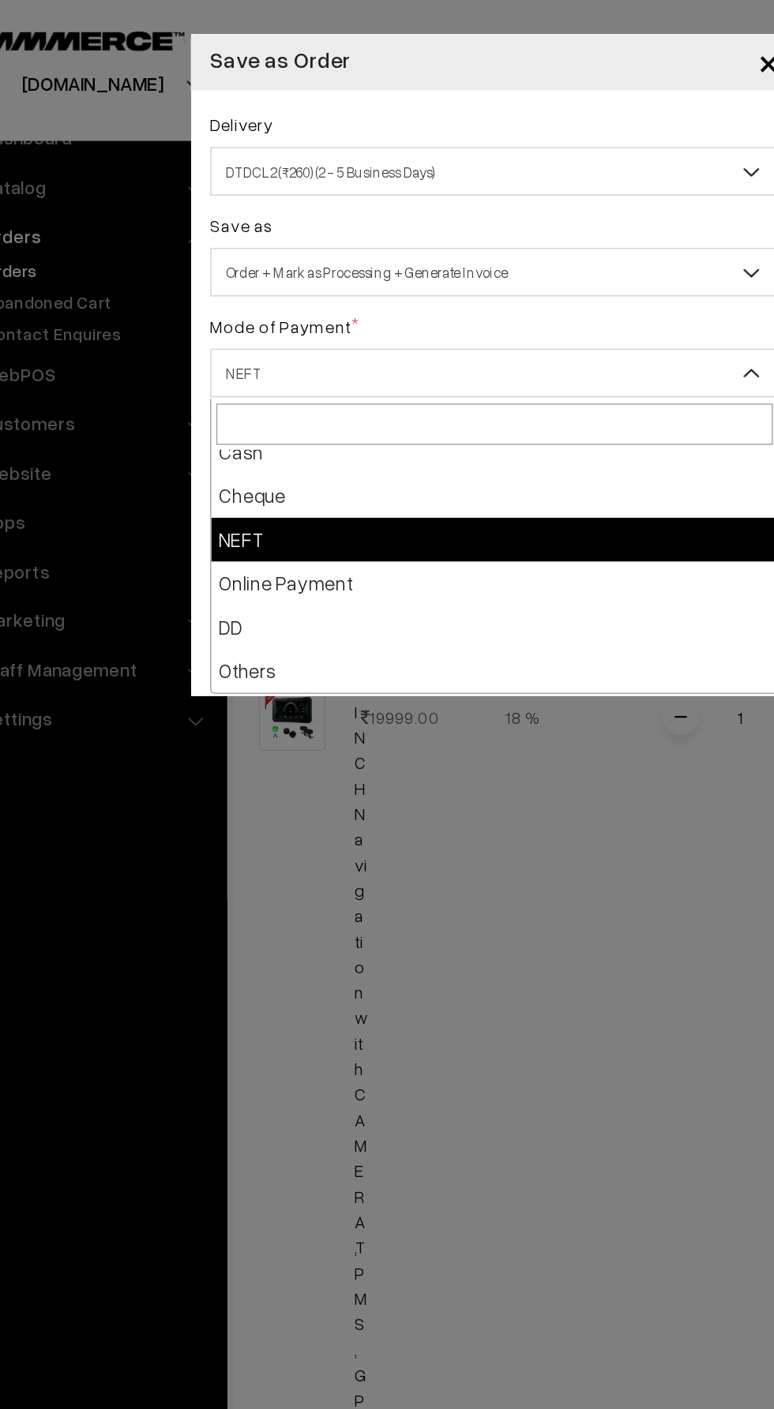
select select "5"
checkbox input "true"
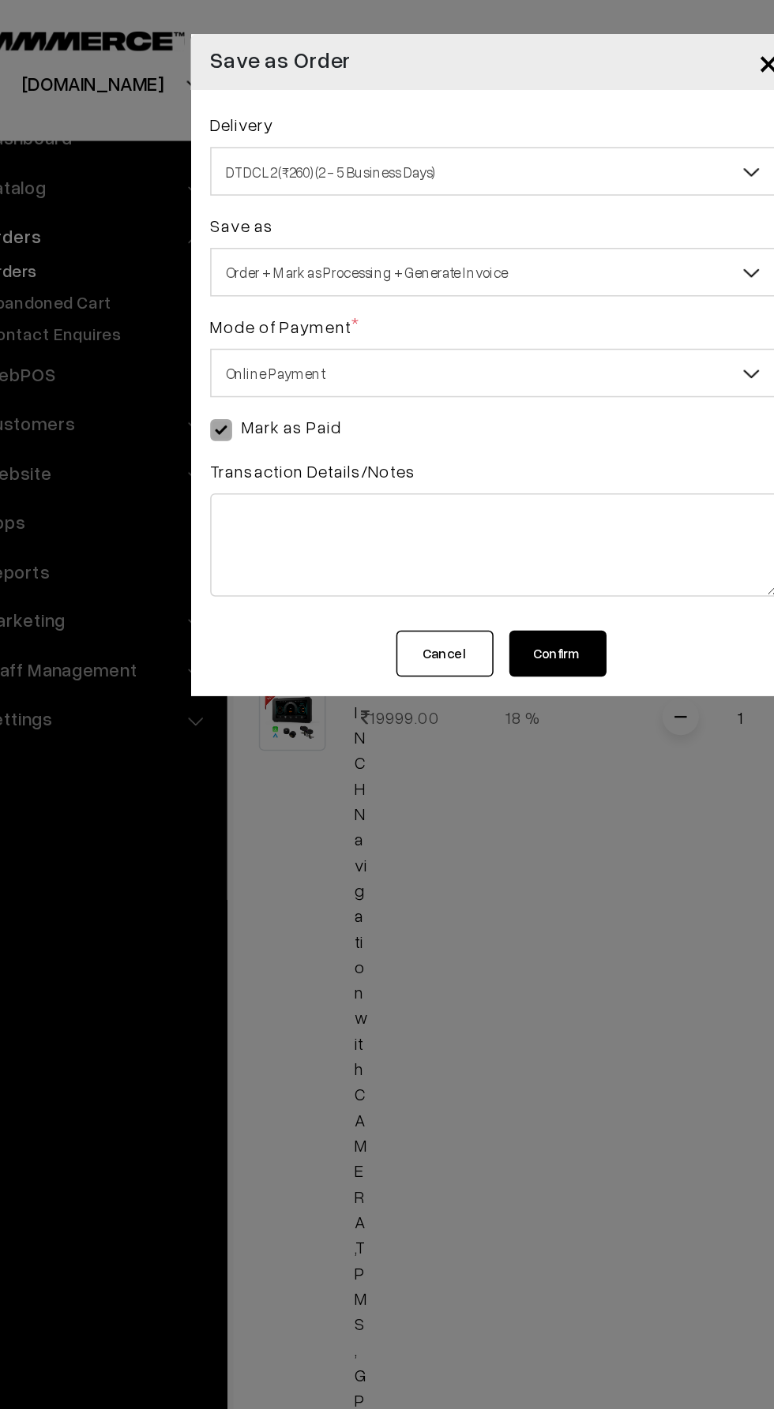
click at [433, 423] on button "Confirm" at bounding box center [427, 425] width 63 height 30
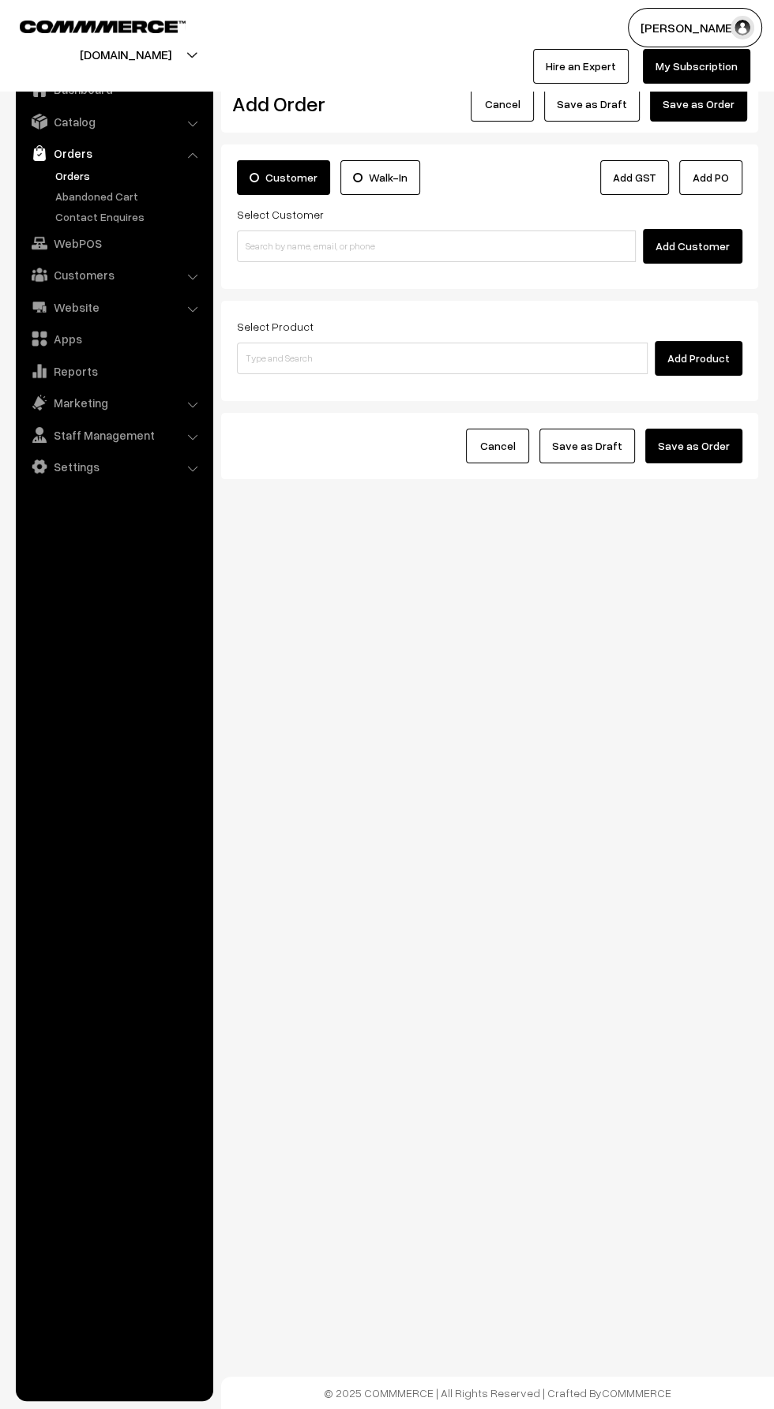
click at [65, 173] on link "Orders" at bounding box center [129, 175] width 156 height 17
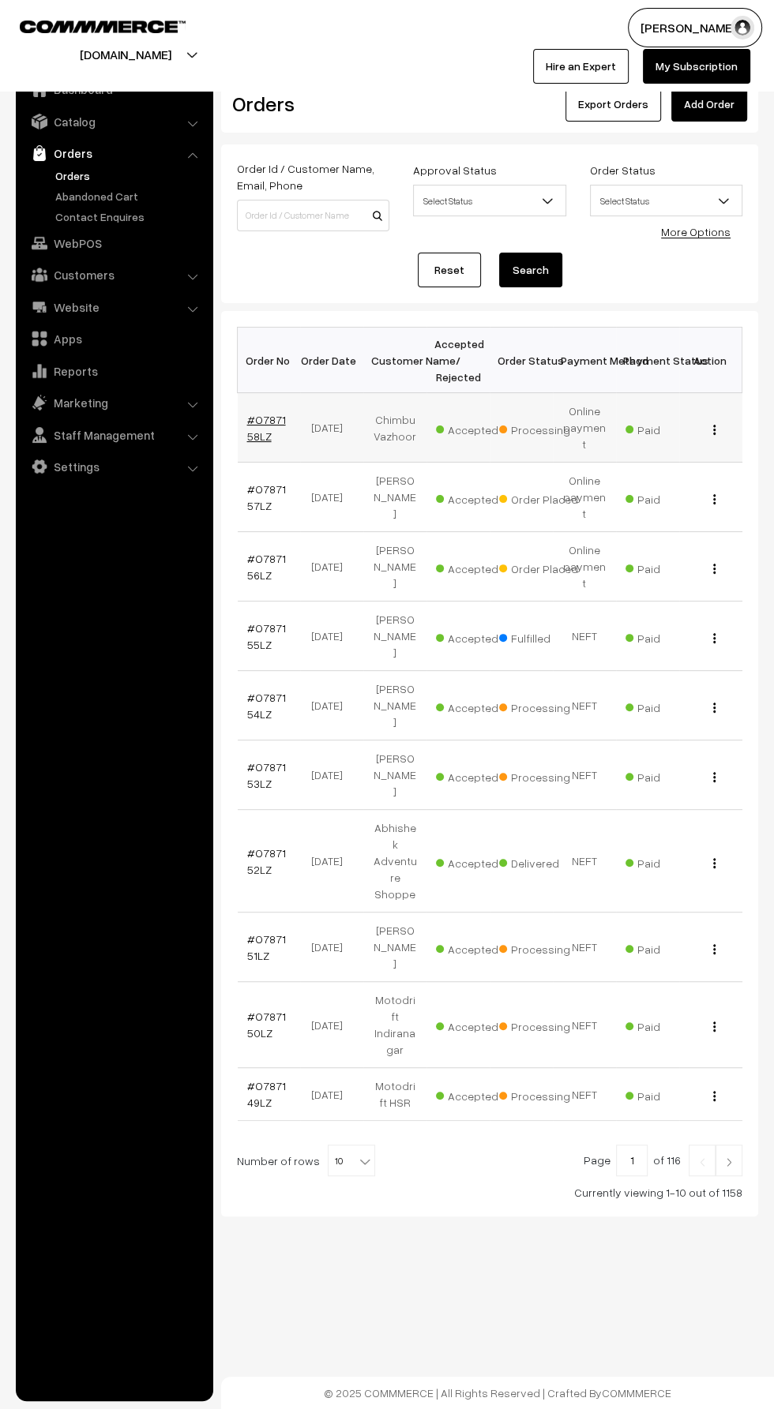
click at [271, 413] on link "#O787158LZ" at bounding box center [266, 428] width 39 height 30
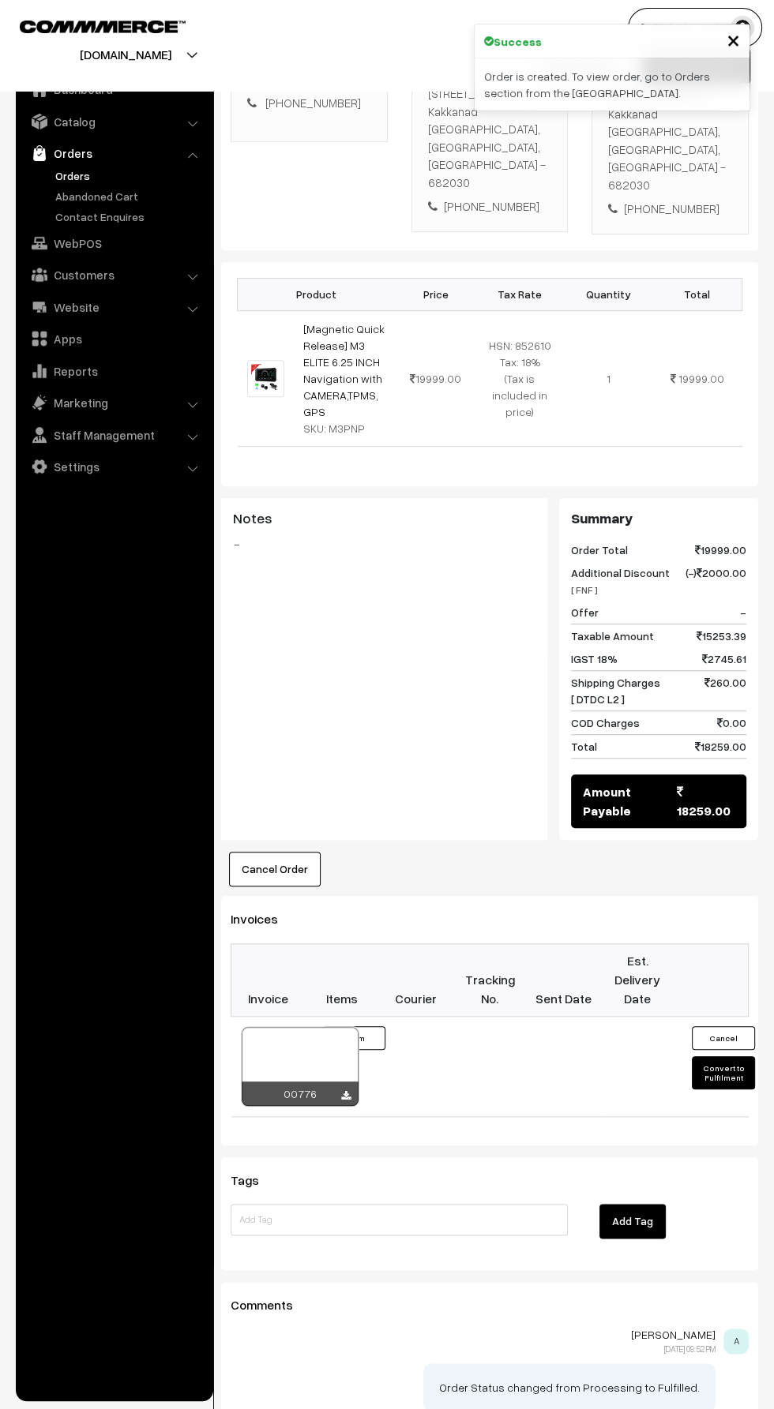
scroll to position [362, 0]
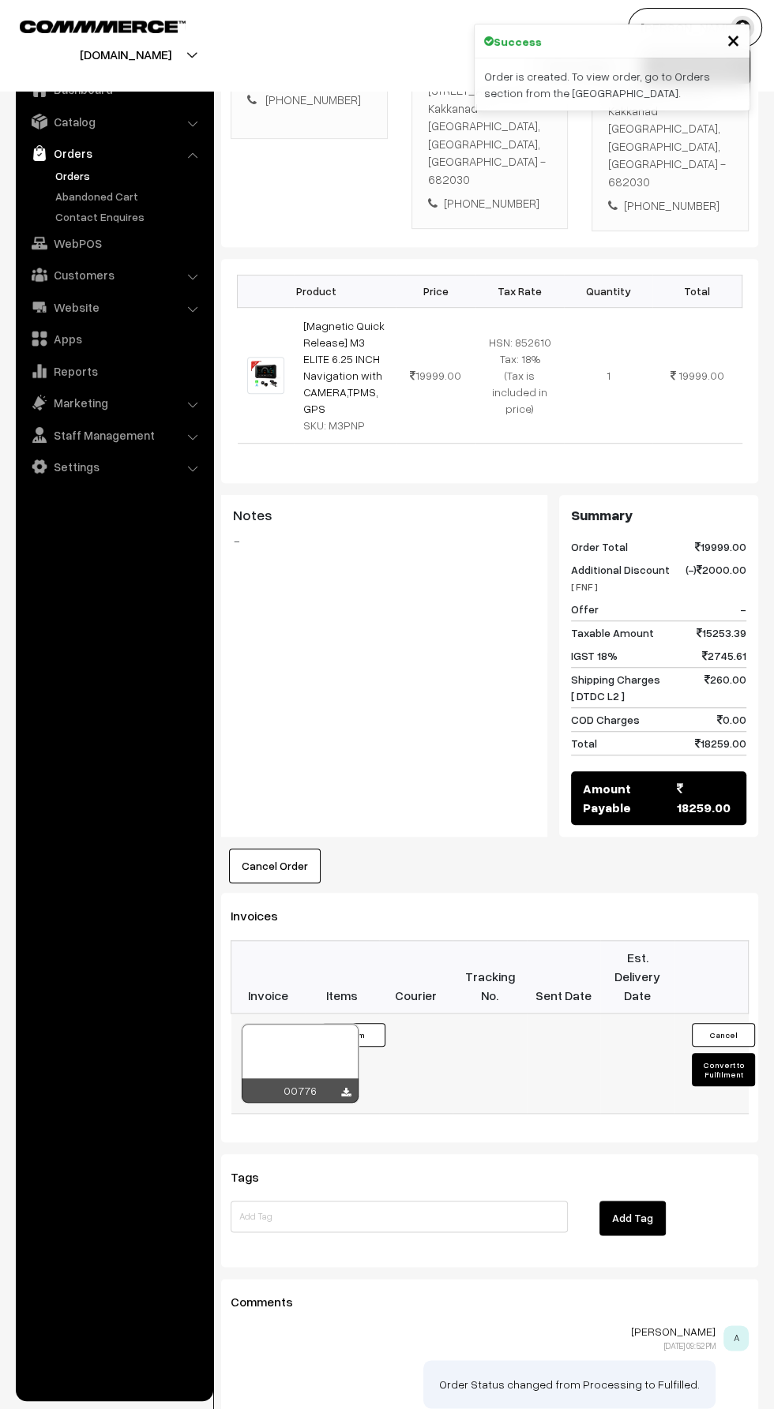
click at [339, 1032] on div at bounding box center [300, 1063] width 117 height 79
click at [345, 1088] on icon at bounding box center [345, 1093] width 9 height 10
